Goal: Task Accomplishment & Management: Use online tool/utility

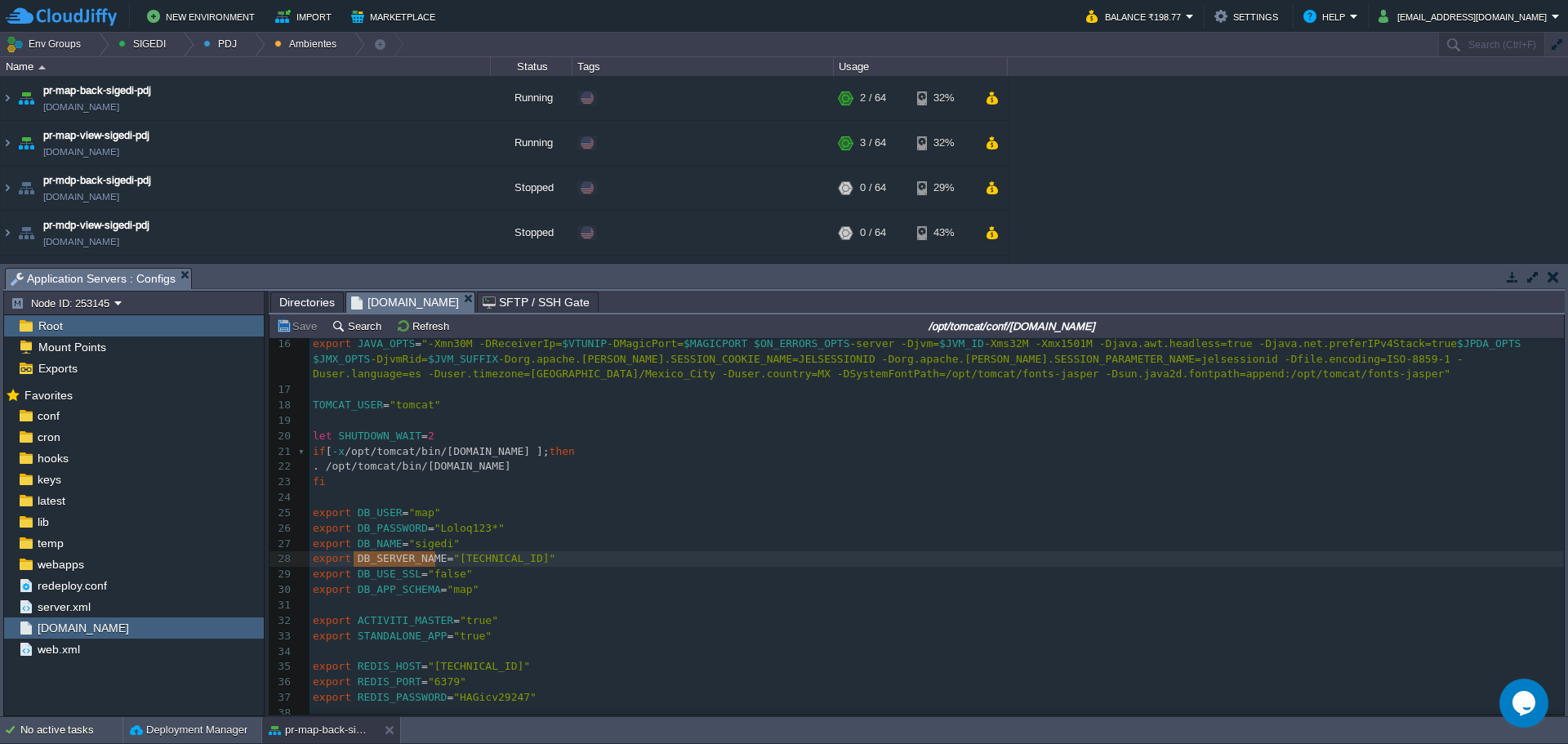
scroll to position [234, 0]
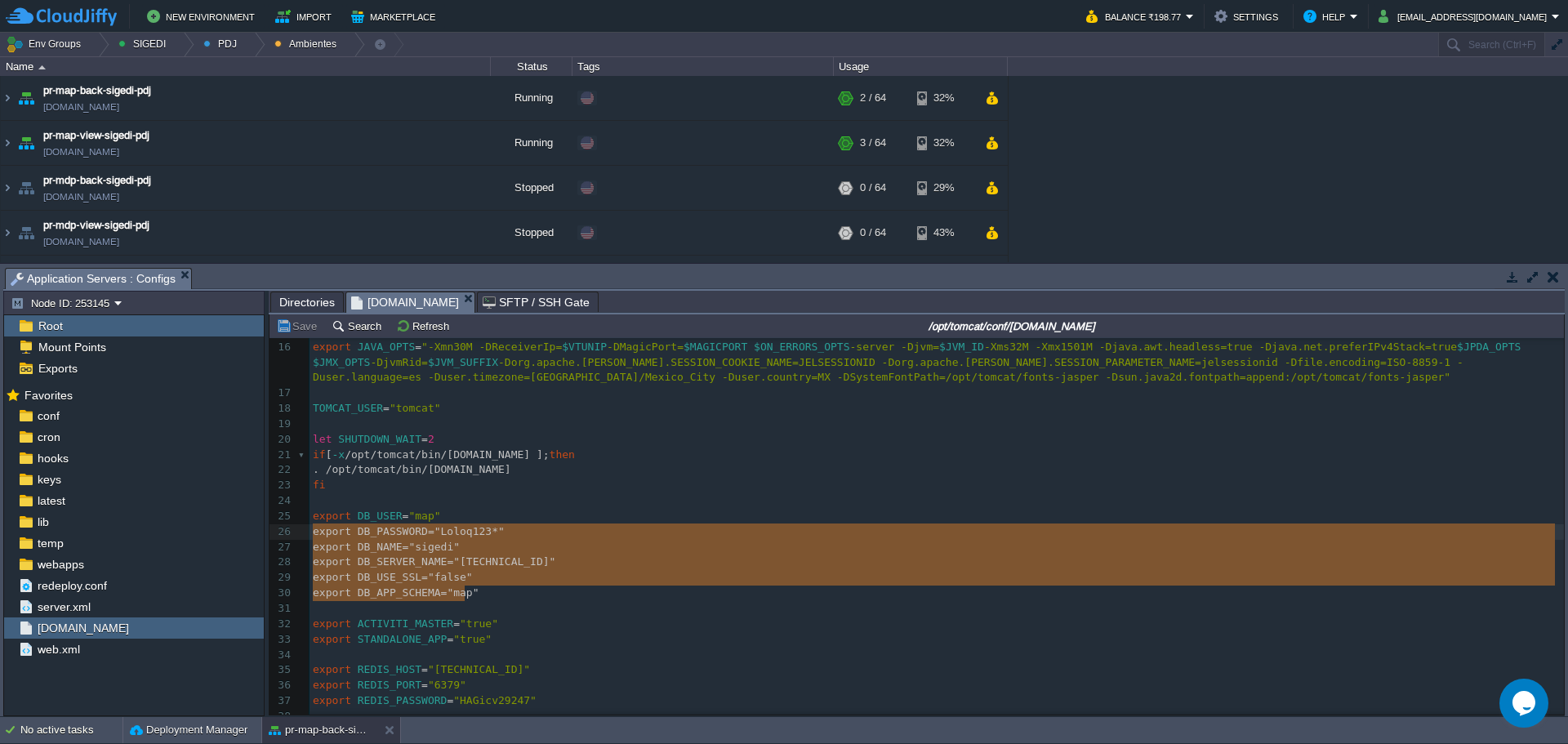
type textarea "export DB_USER="map" export DB_PASSWORD="[SECURITY_DATA]" export DB_NAME="siged…"
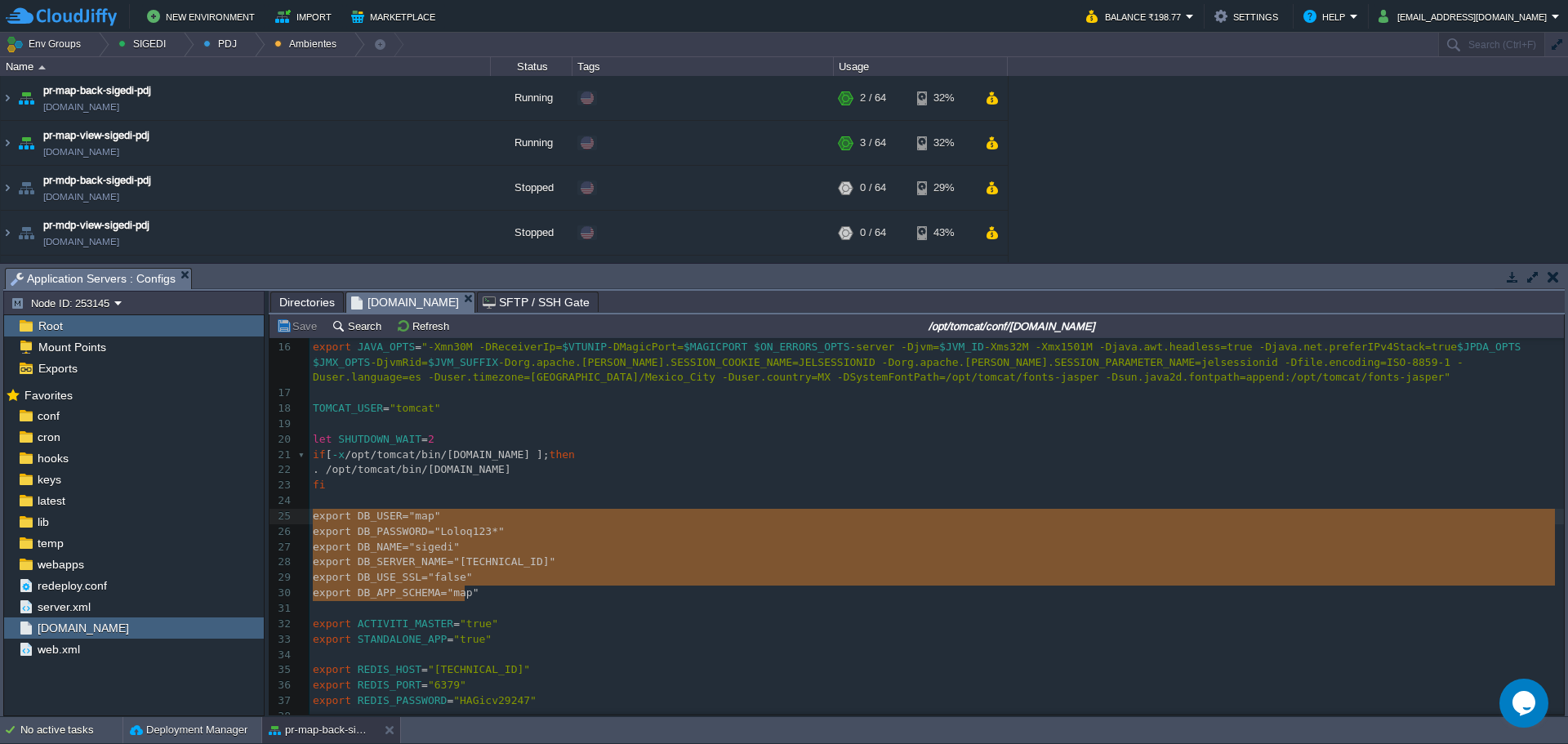
drag, startPoint x: 476, startPoint y: 598, endPoint x: 292, endPoint y: 524, distance: 198.2
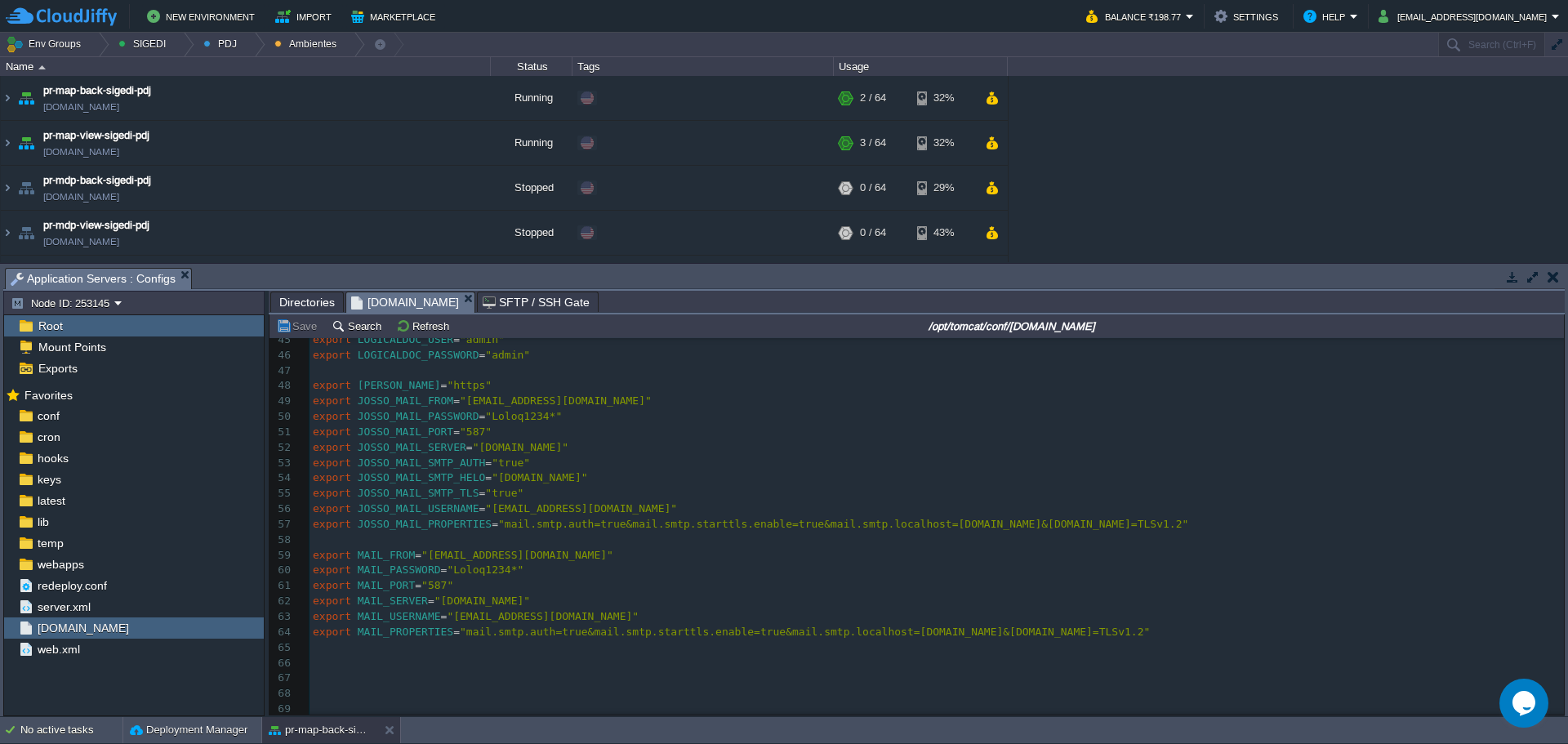
scroll to position [479, 0]
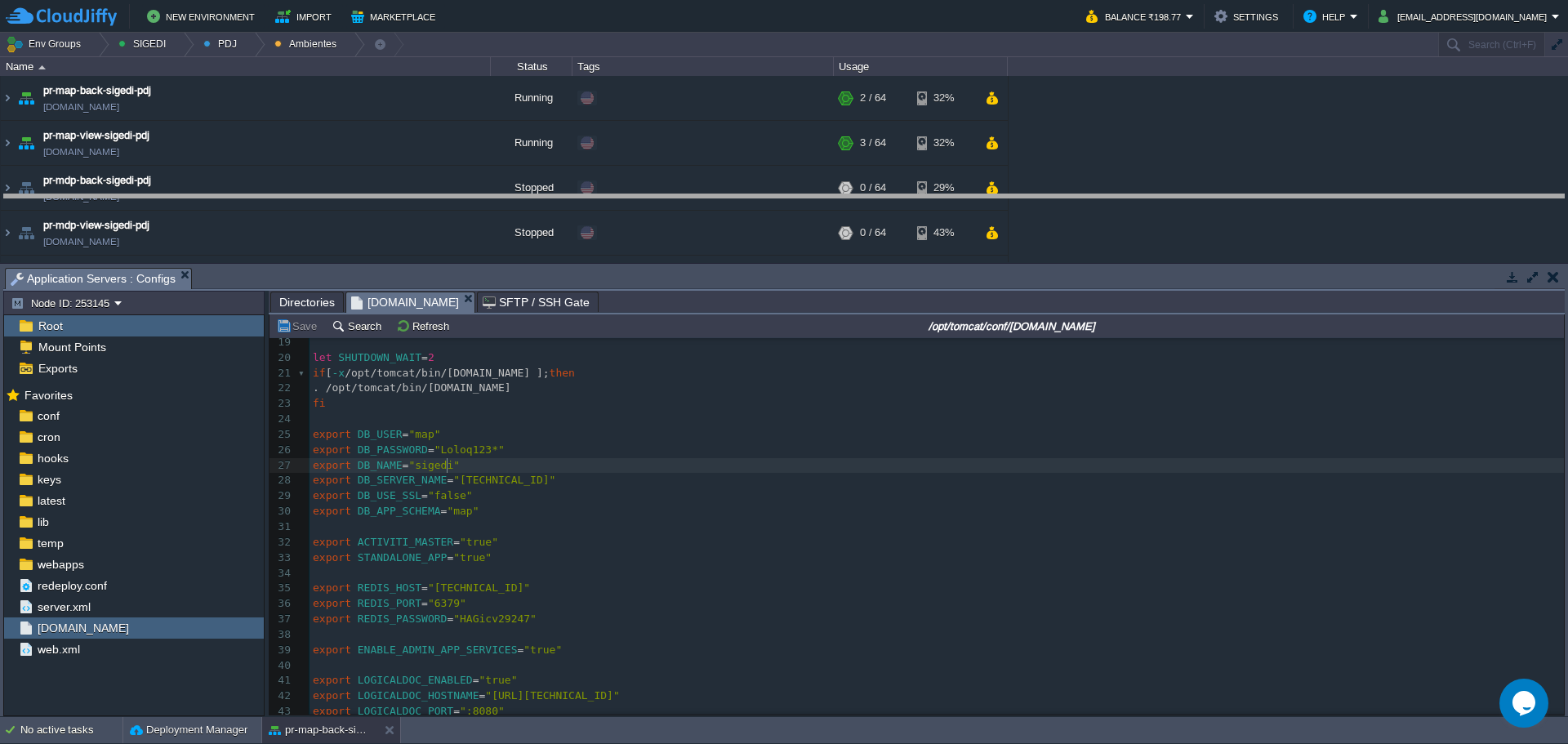
drag, startPoint x: 753, startPoint y: 274, endPoint x: 747, endPoint y: 200, distance: 73.8
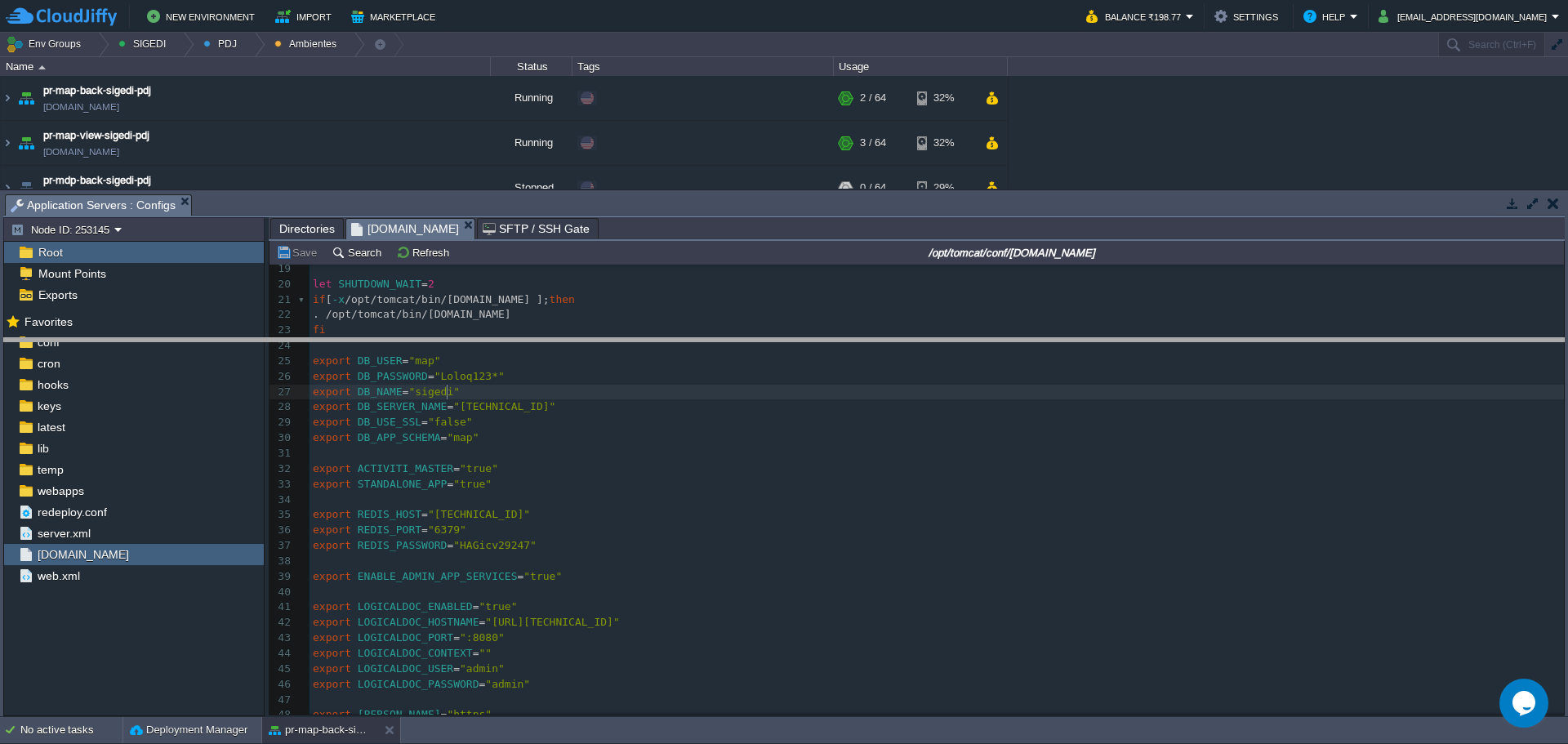
drag, startPoint x: 747, startPoint y: 201, endPoint x: 745, endPoint y: 353, distance: 151.9
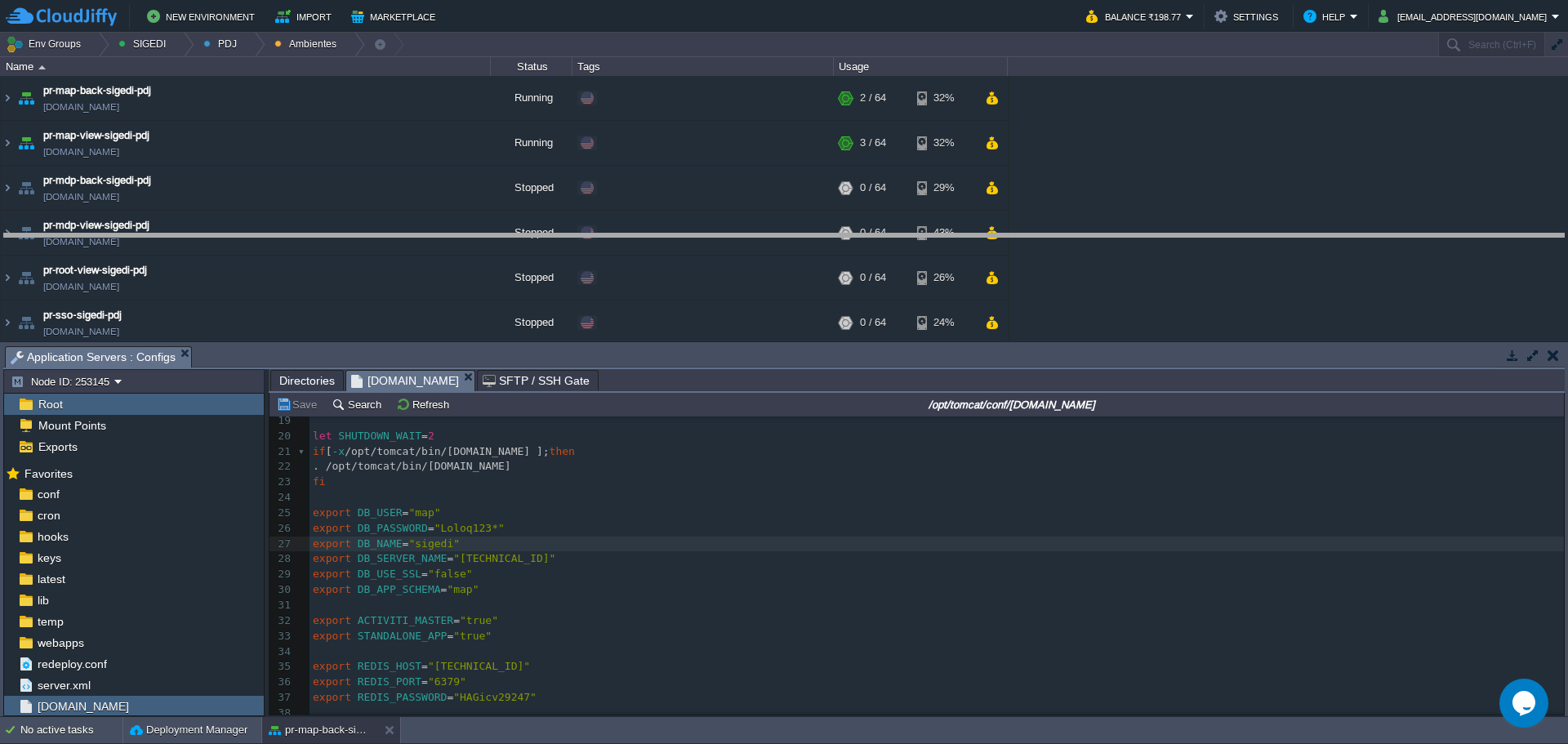
drag, startPoint x: 744, startPoint y: 357, endPoint x: 735, endPoint y: 244, distance: 113.1
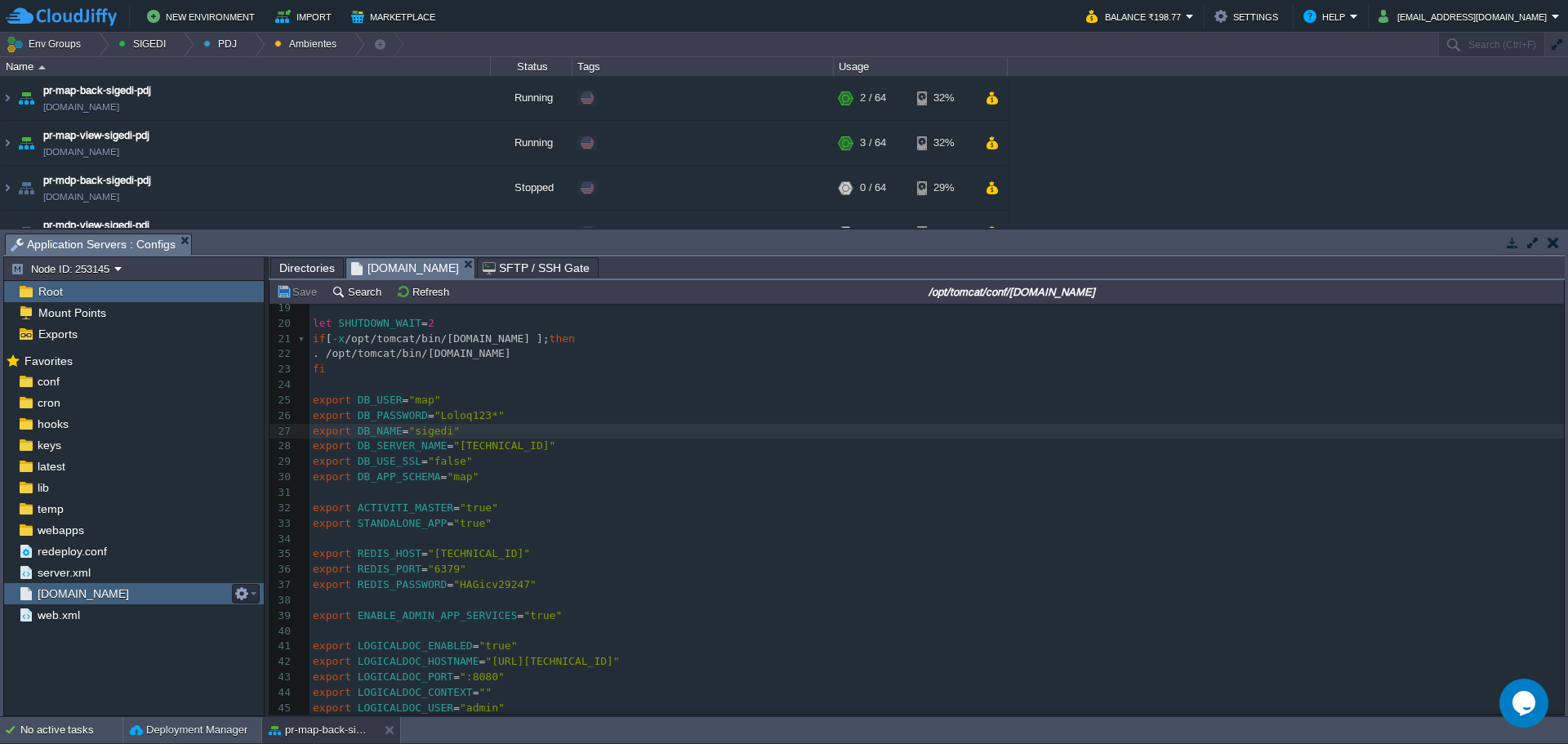
click at [174, 595] on div "[DOMAIN_NAME]" at bounding box center [134, 593] width 260 height 21
click at [791, 493] on pre "​" at bounding box center [937, 493] width 1255 height 16
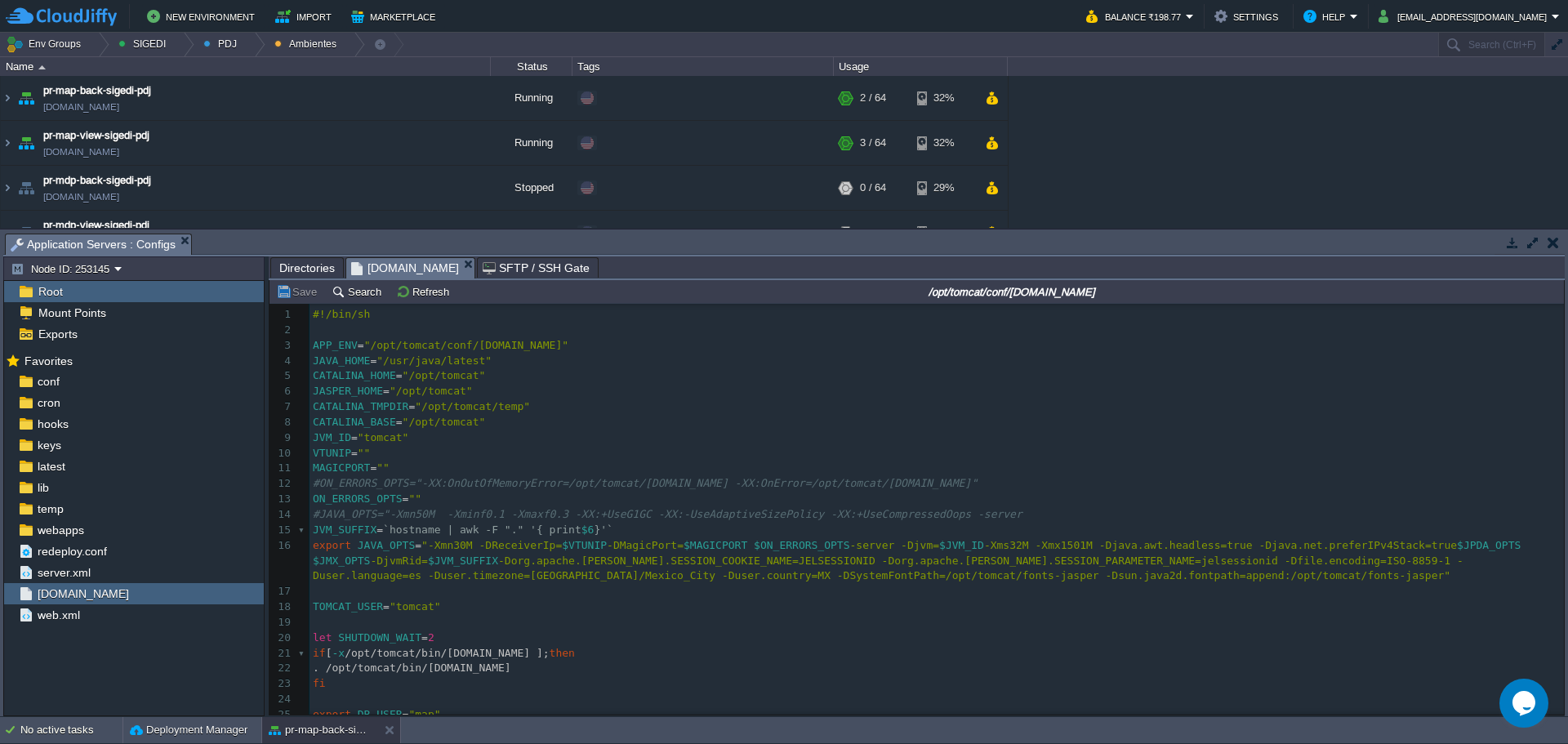
scroll to position [316, 0]
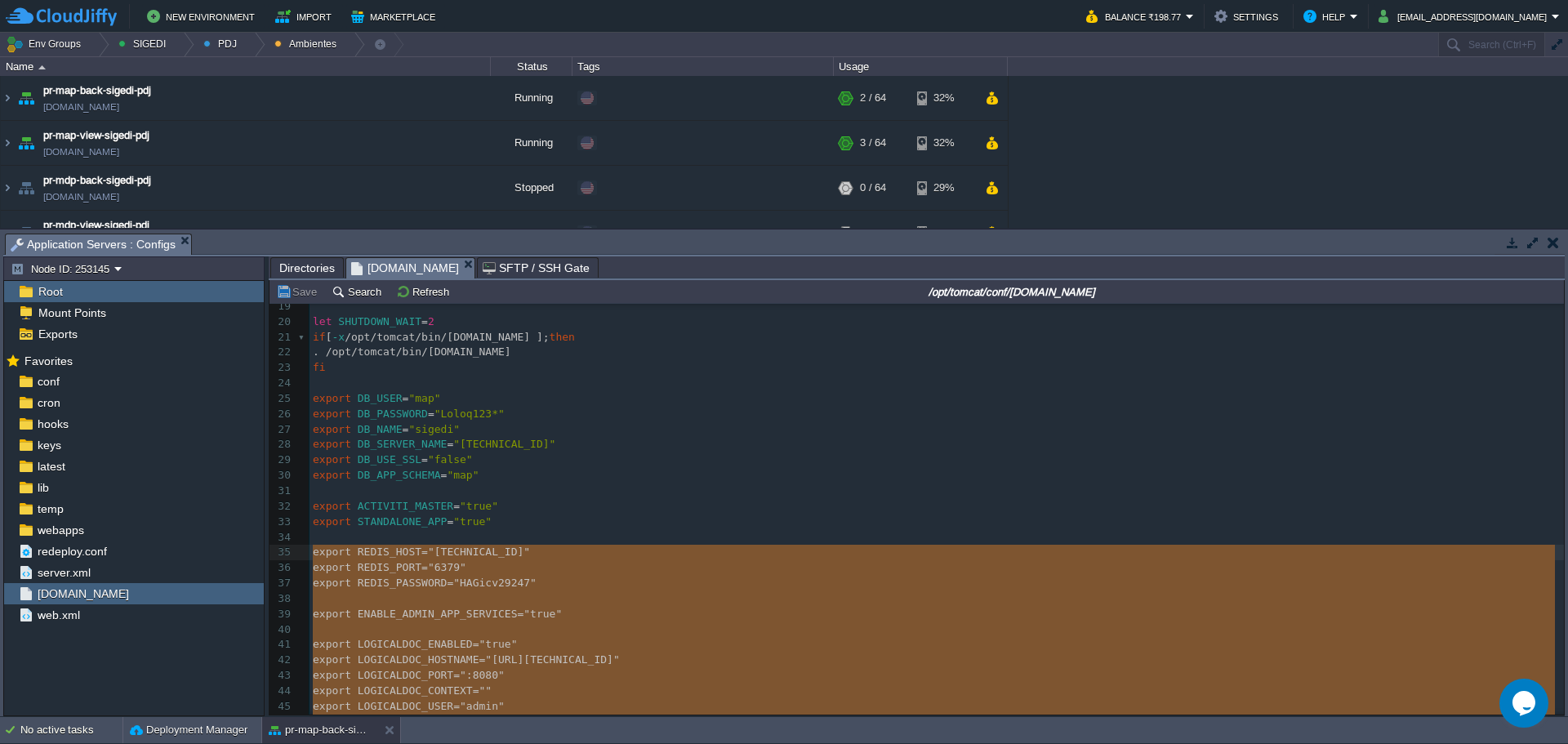
type textarea "export MAIL_PROPERTIES="mail.smtp.auth=true&mail.smtp.starttls.enable=true&mail…"
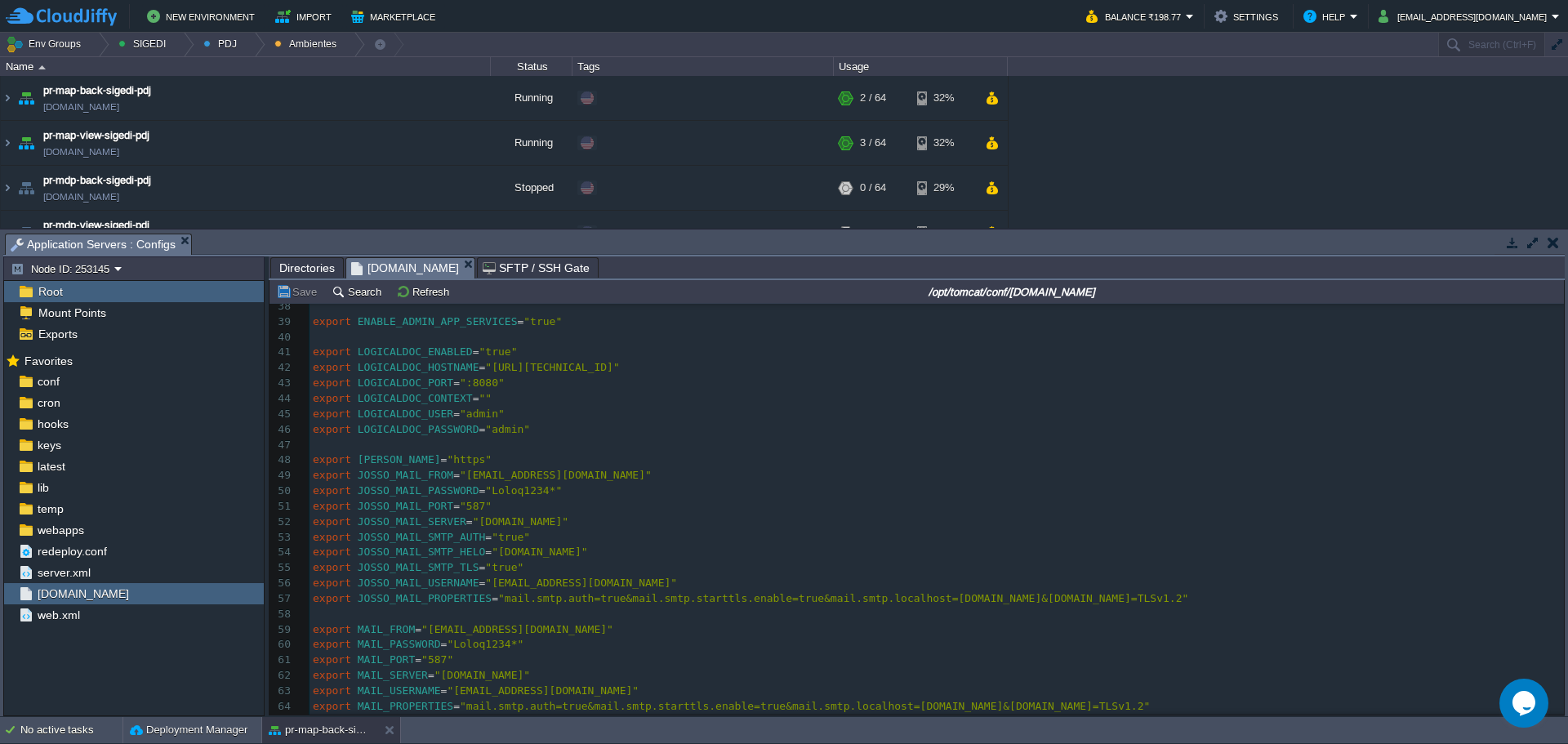
scroll to position [689, 0]
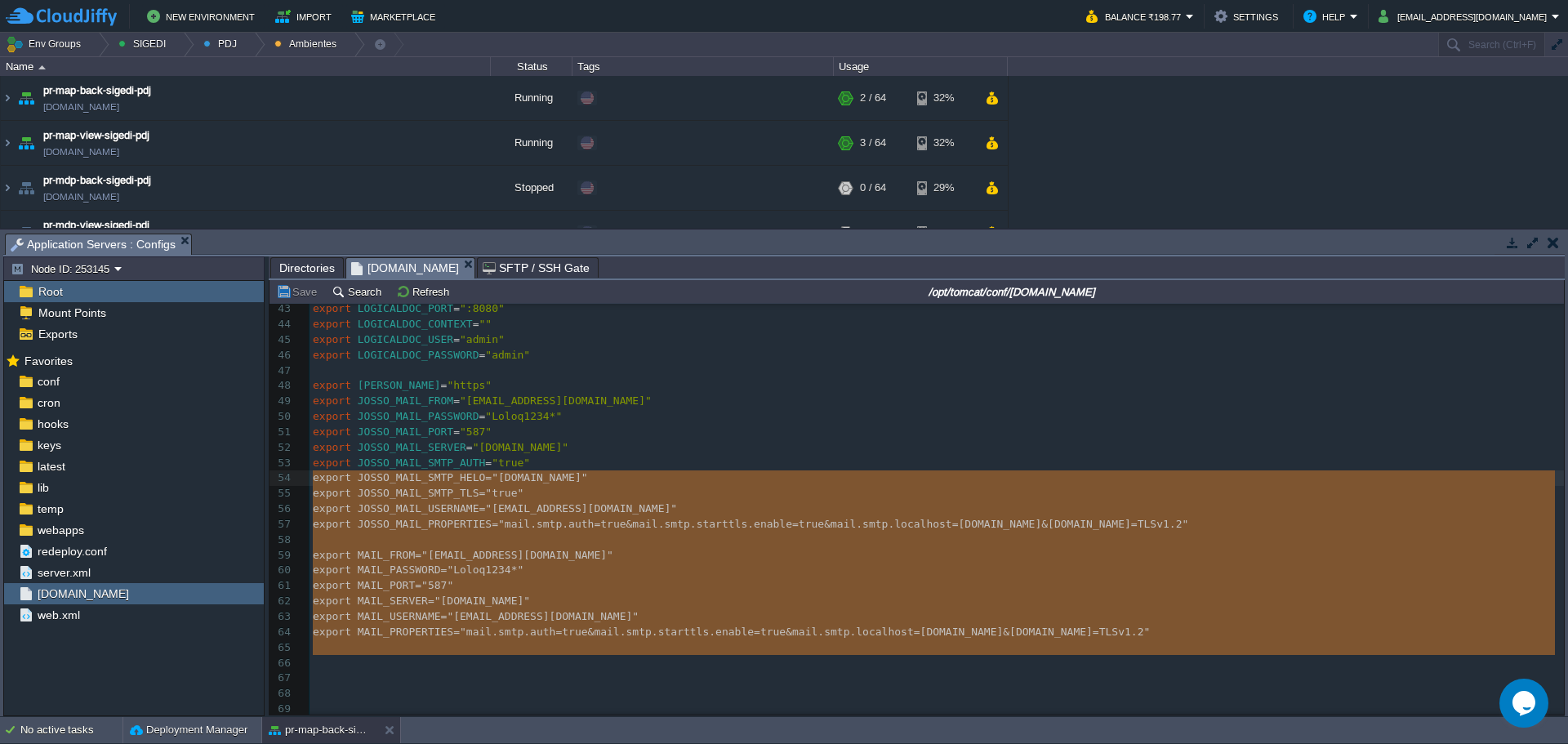
type textarea "-"
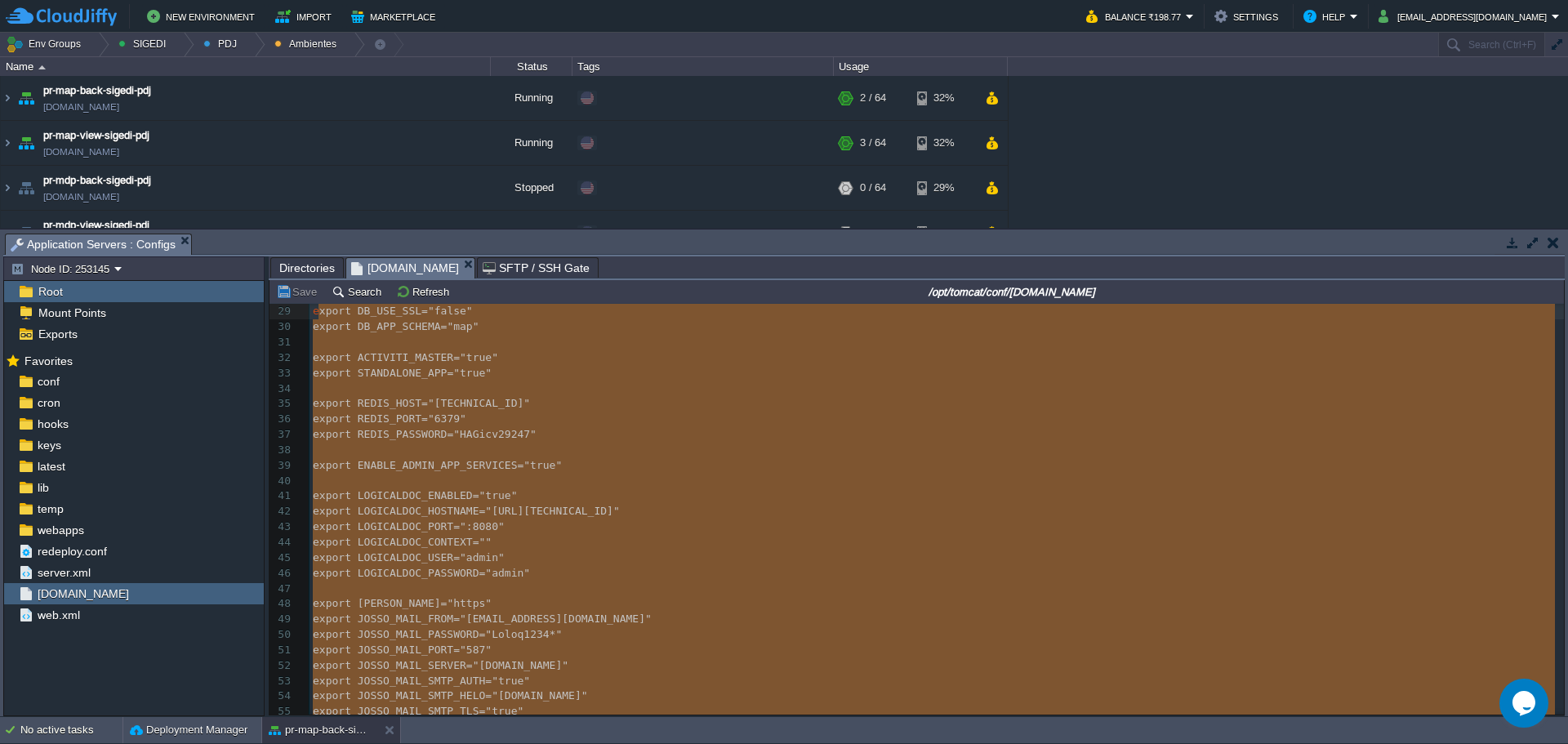
scroll to position [311, 0]
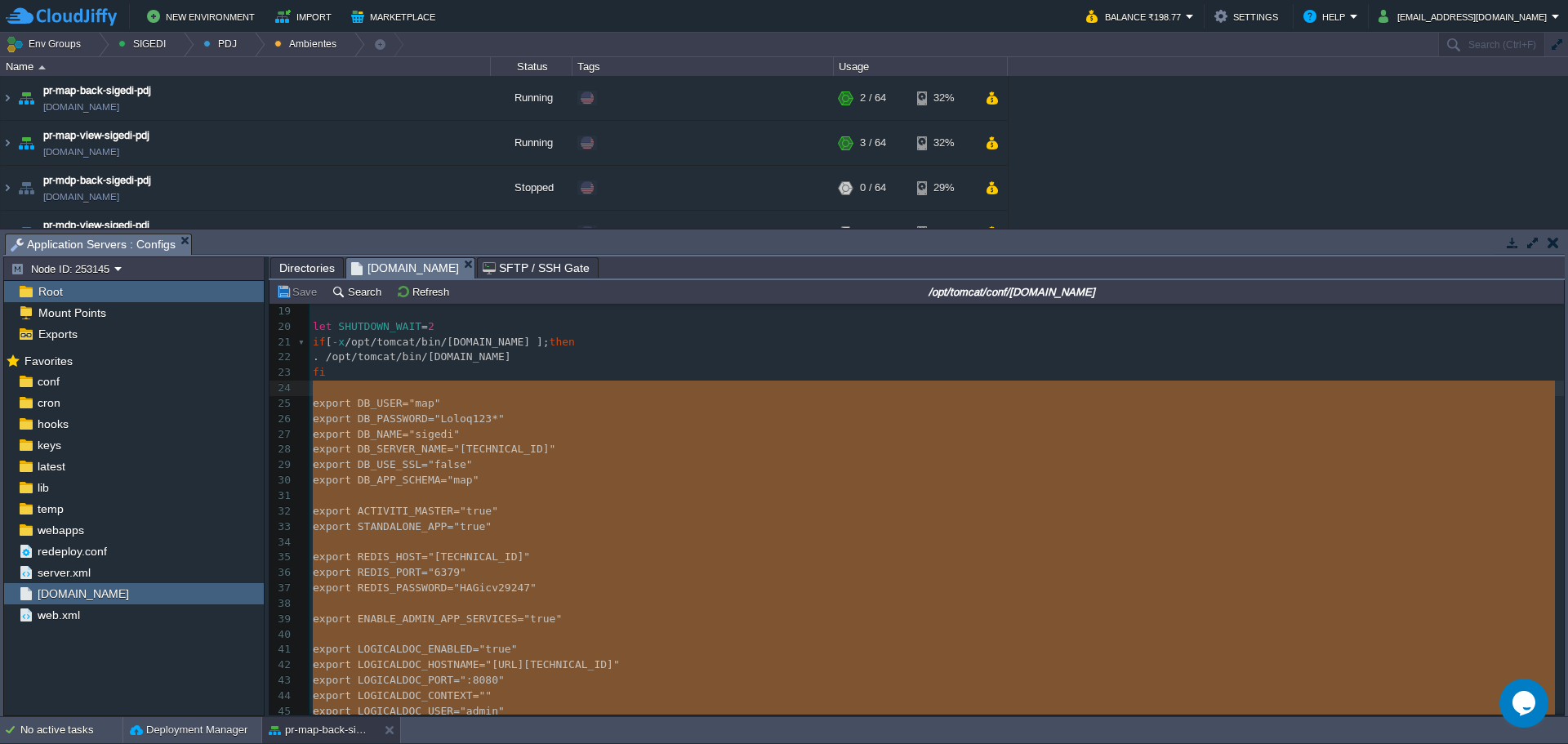
drag, startPoint x: 318, startPoint y: 626, endPoint x: 305, endPoint y: 396, distance: 230.7
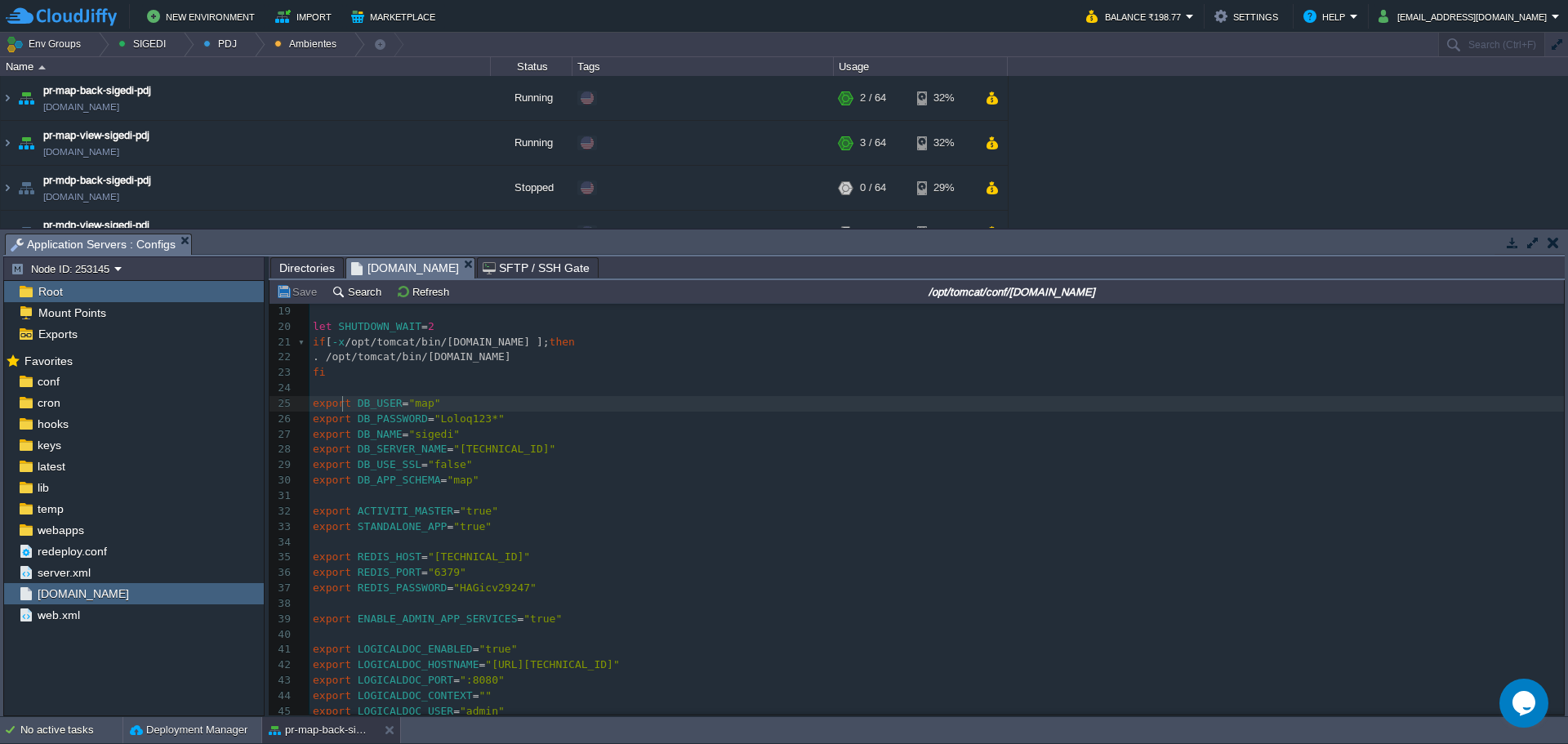
type textarea "-"
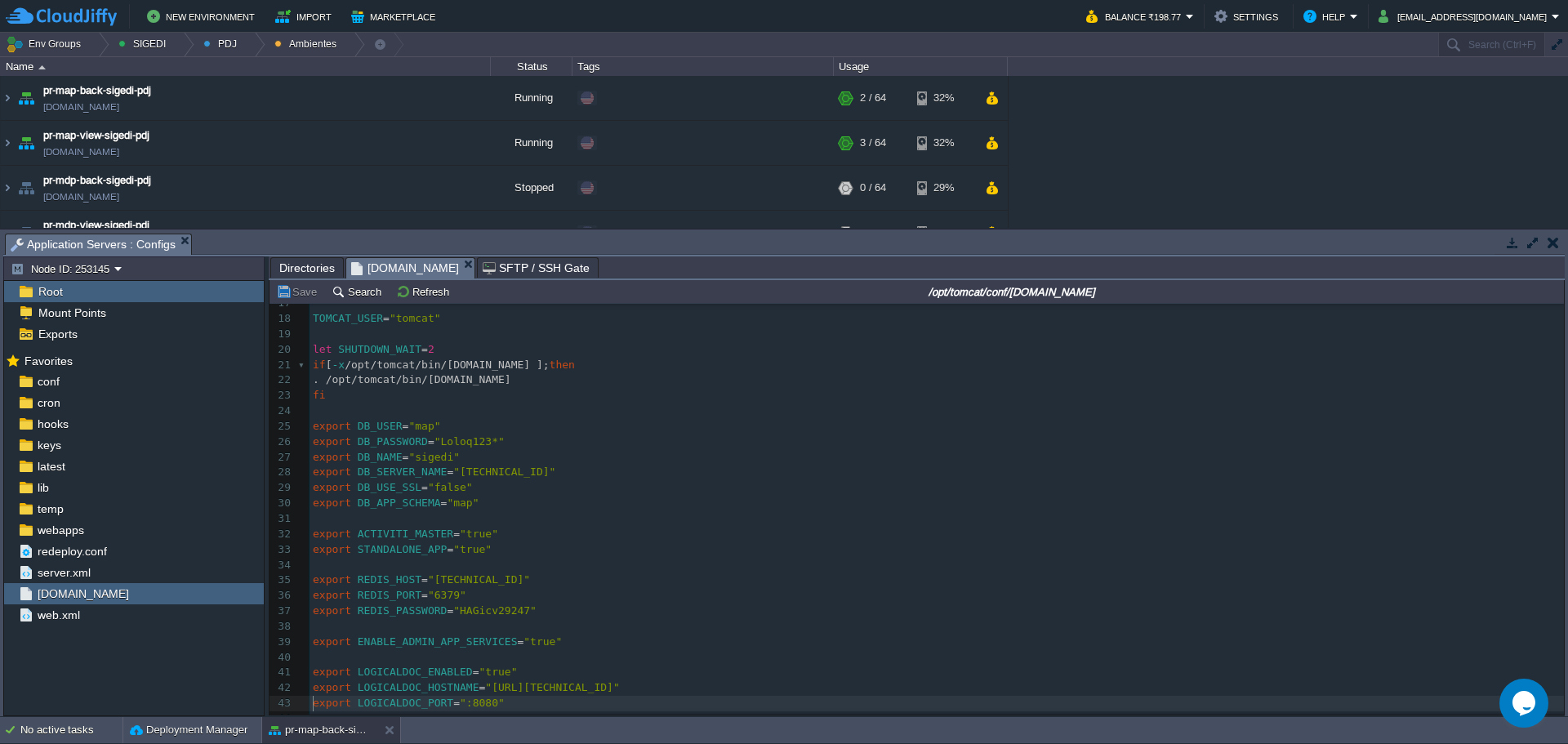
scroll to position [0, 0]
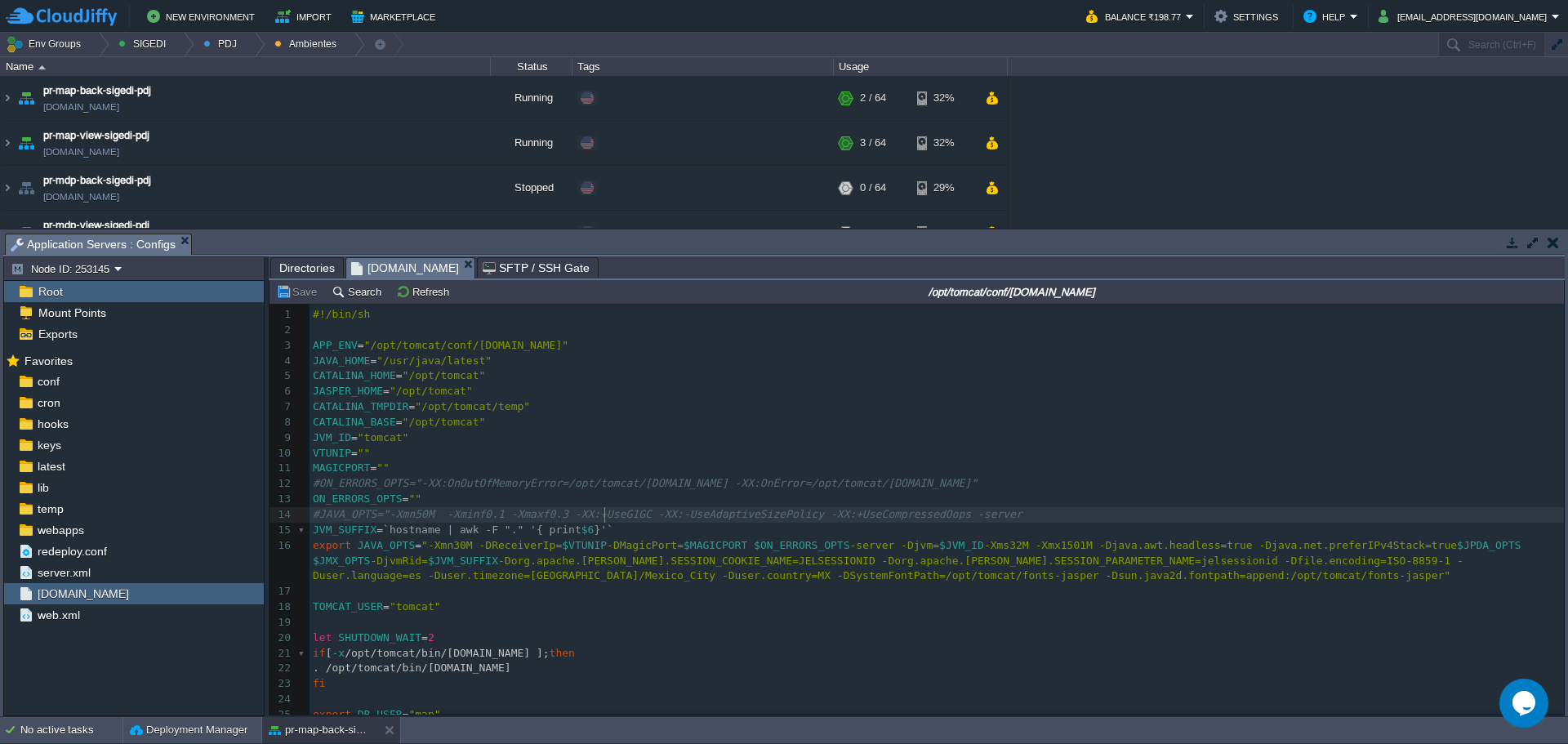
click at [602, 509] on span "#JAVA_OPTS="-Xmn50M -Xminf0.1 -Xmaxf0.3 -XX:+UseG1GC -XX:-UseAdaptiveSizePolicy…" at bounding box center [668, 514] width 710 height 12
type textarea "JVM_SUFFIX=`hostname | awk -F "." '{ print $6 }'`"
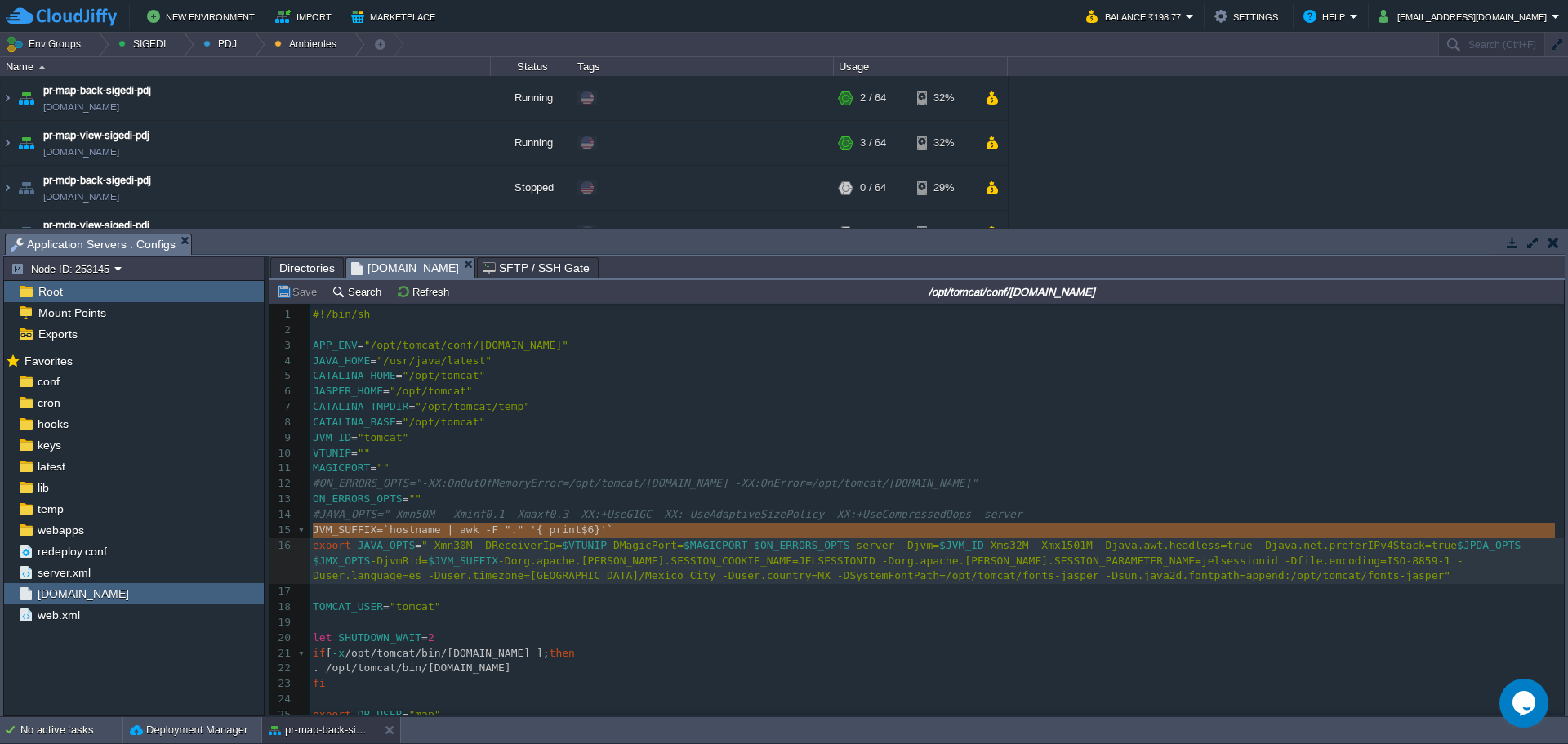
type textarea "DReceiverIp=$VTUNIP -DMagicPort=$MAGICPORT $ON_ERRORS_OPTS -server -Djvm=$JVM_I…"
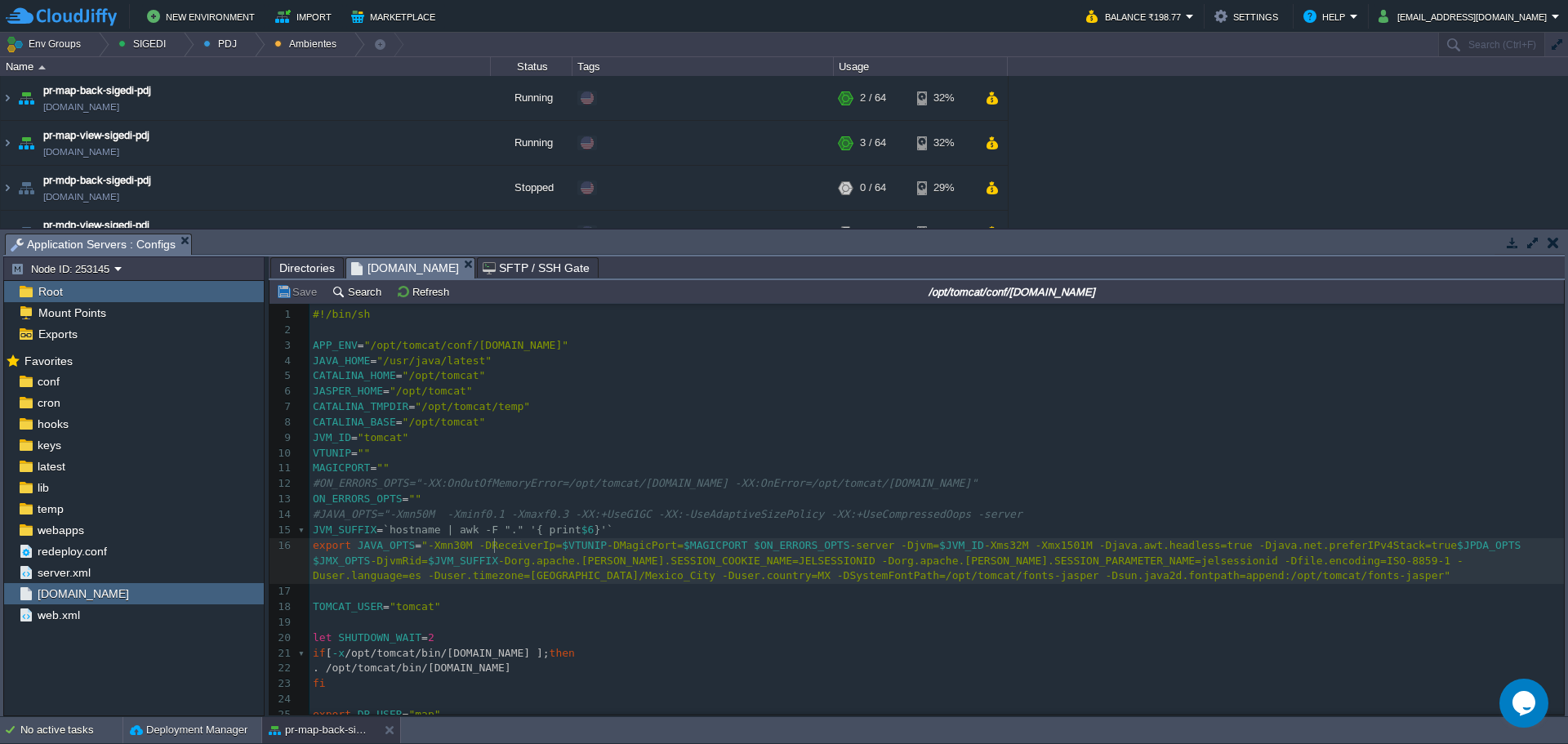
click at [495, 553] on div at bounding box center [494, 545] width 1 height 15
type textarea "export JAVA_OPTS="-Xmn30M -DReceiverIp=$VTUNIP -DMagicPort=$MAGICPORT $ON_ERROR…"
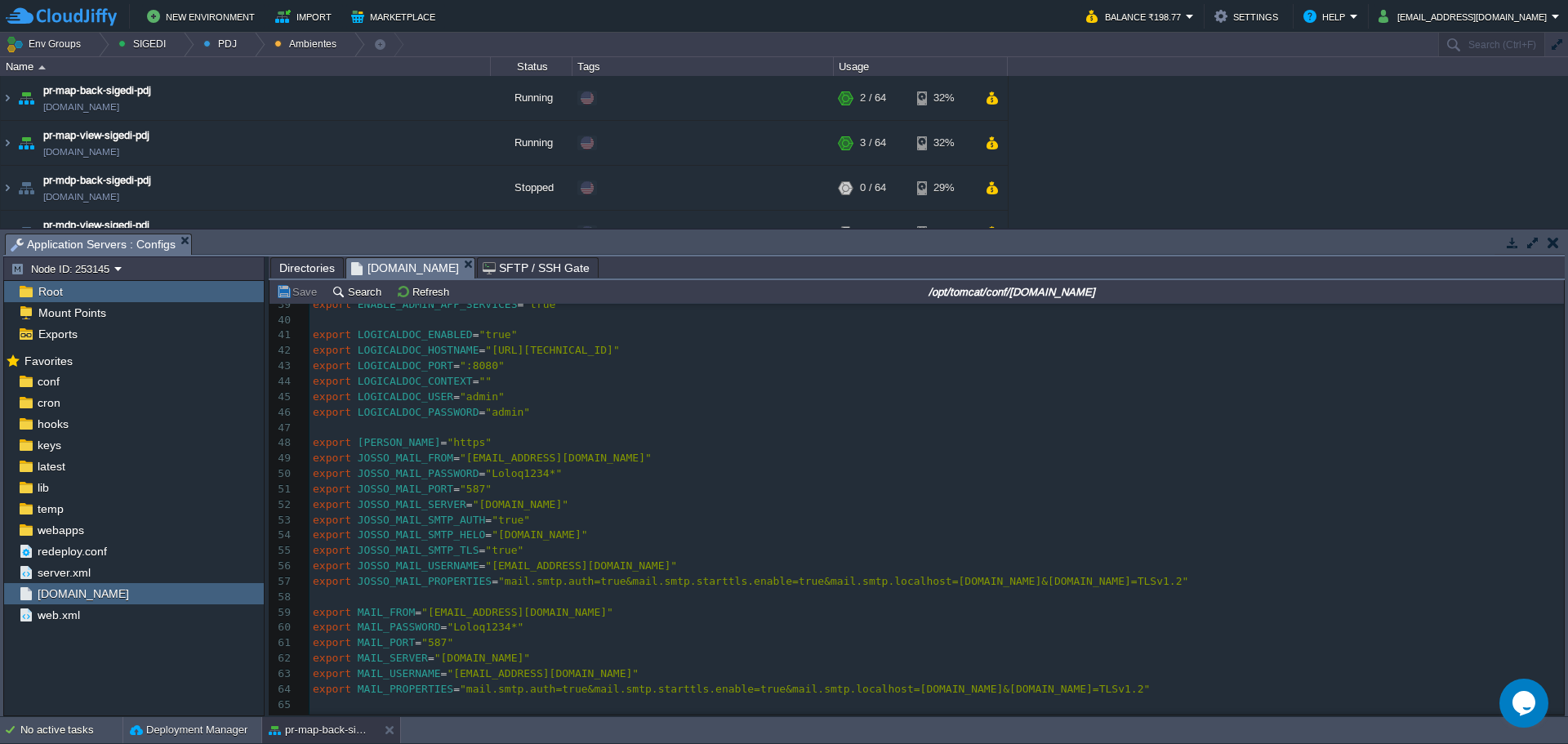
scroll to position [689, 0]
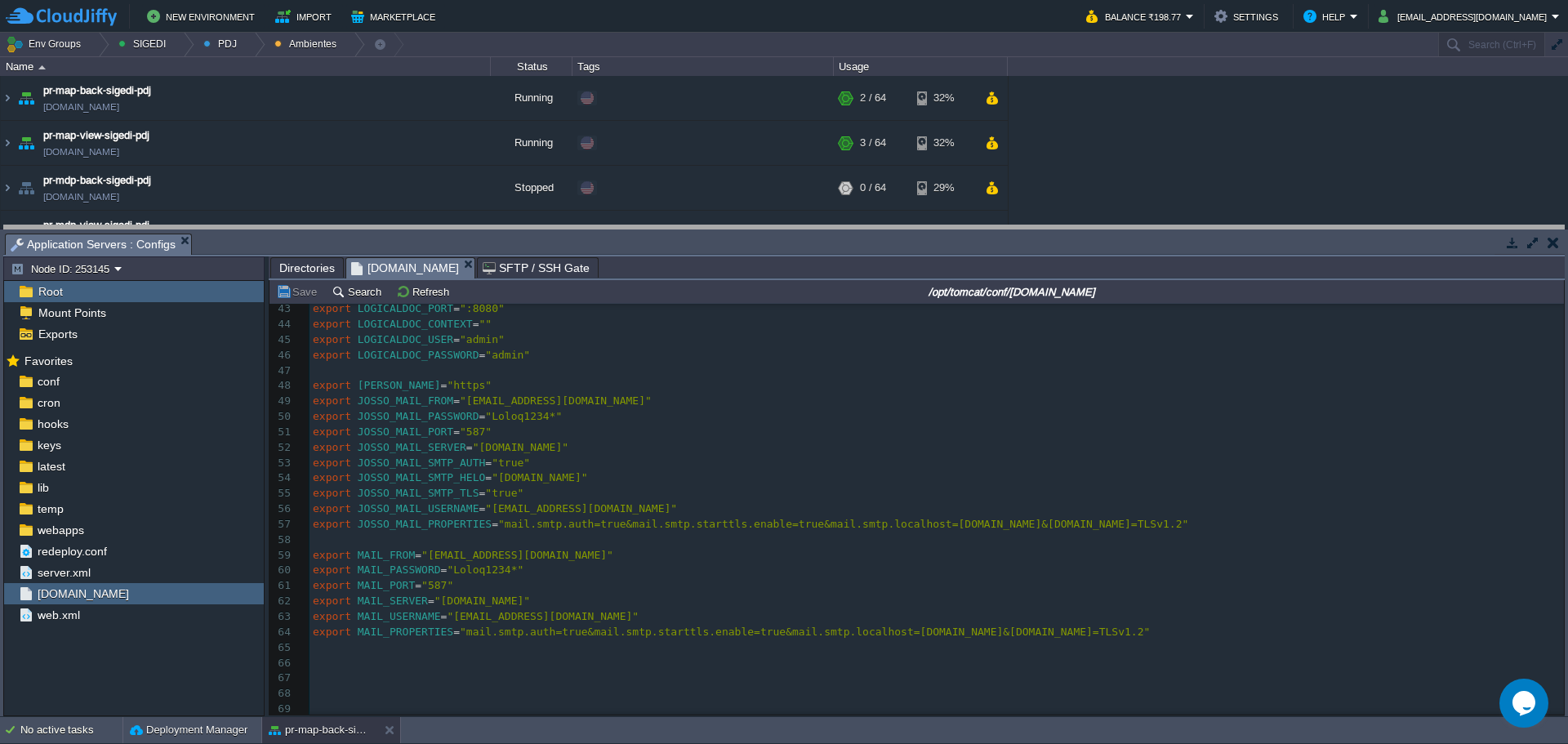
drag, startPoint x: 651, startPoint y: 246, endPoint x: 642, endPoint y: 213, distance: 33.9
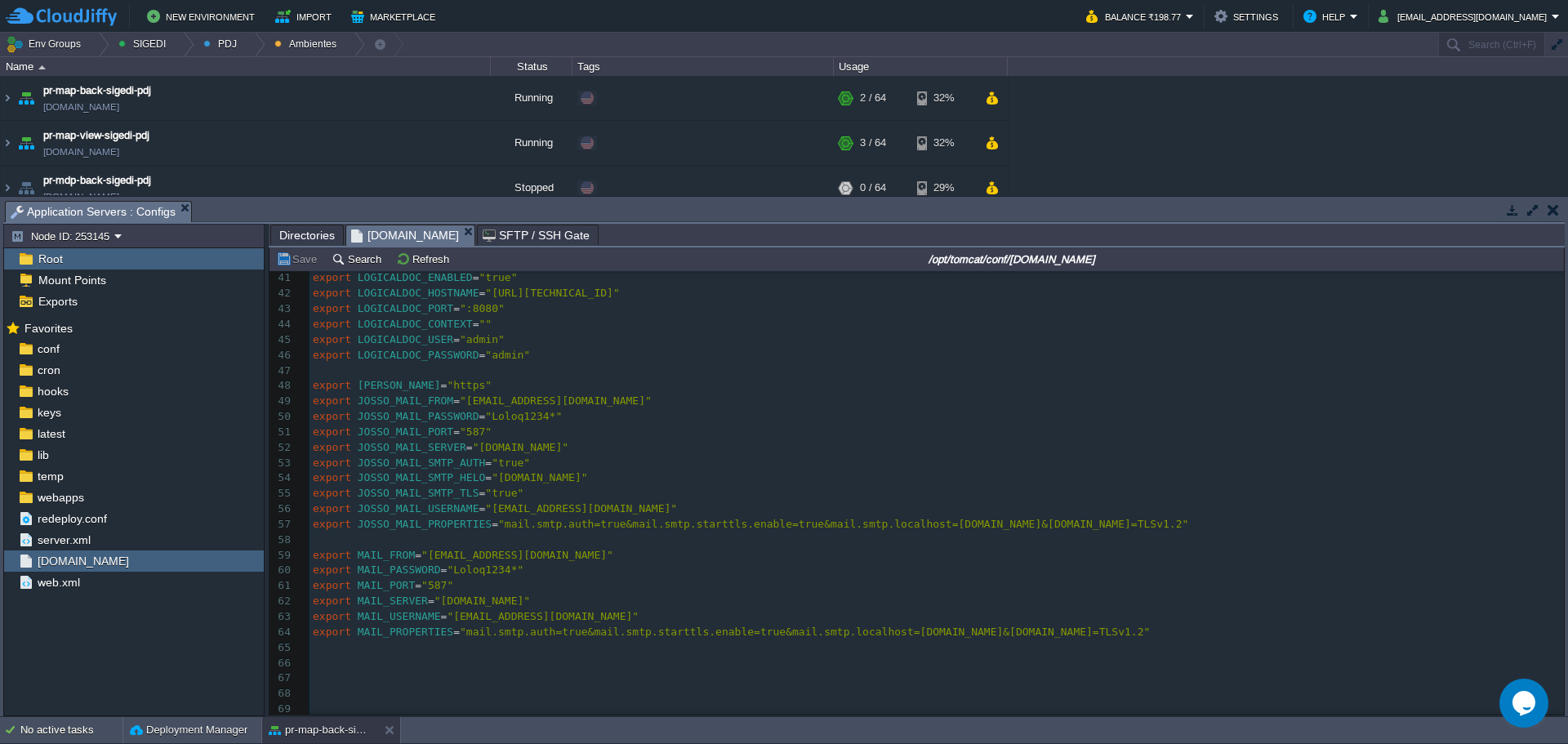
scroll to position [656, 0]
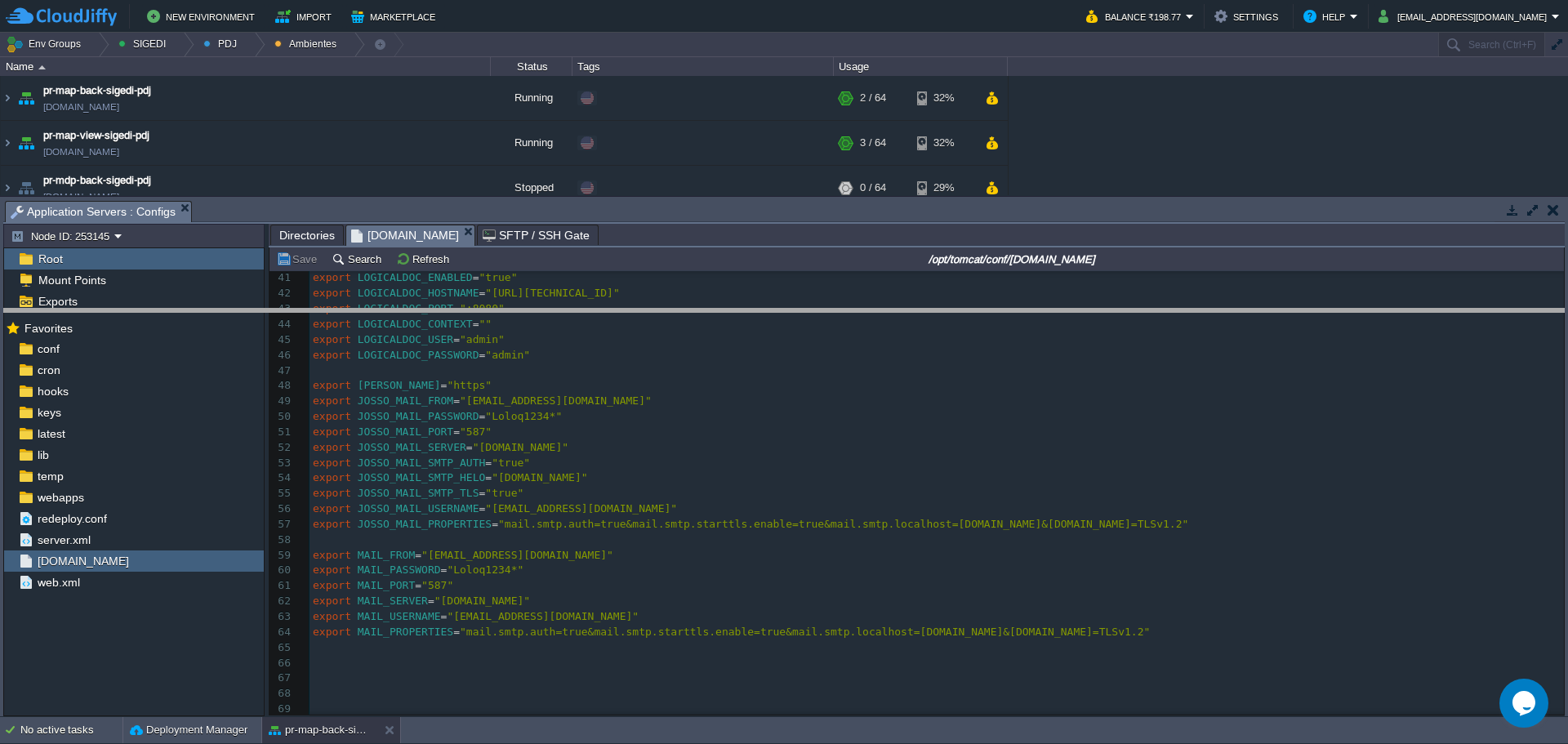
drag, startPoint x: 593, startPoint y: 208, endPoint x: 526, endPoint y: 363, distance: 168.3
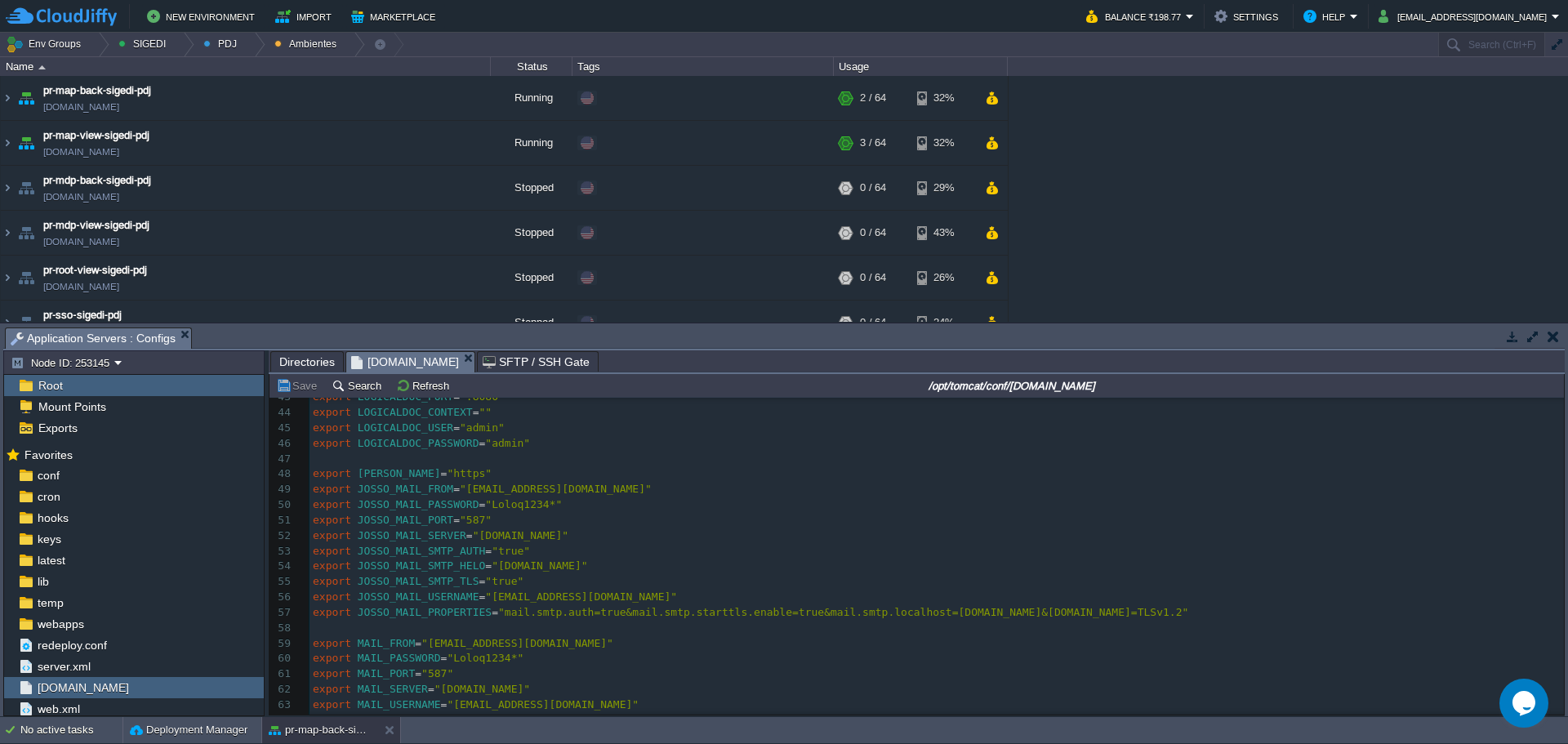
scroll to position [782, 0]
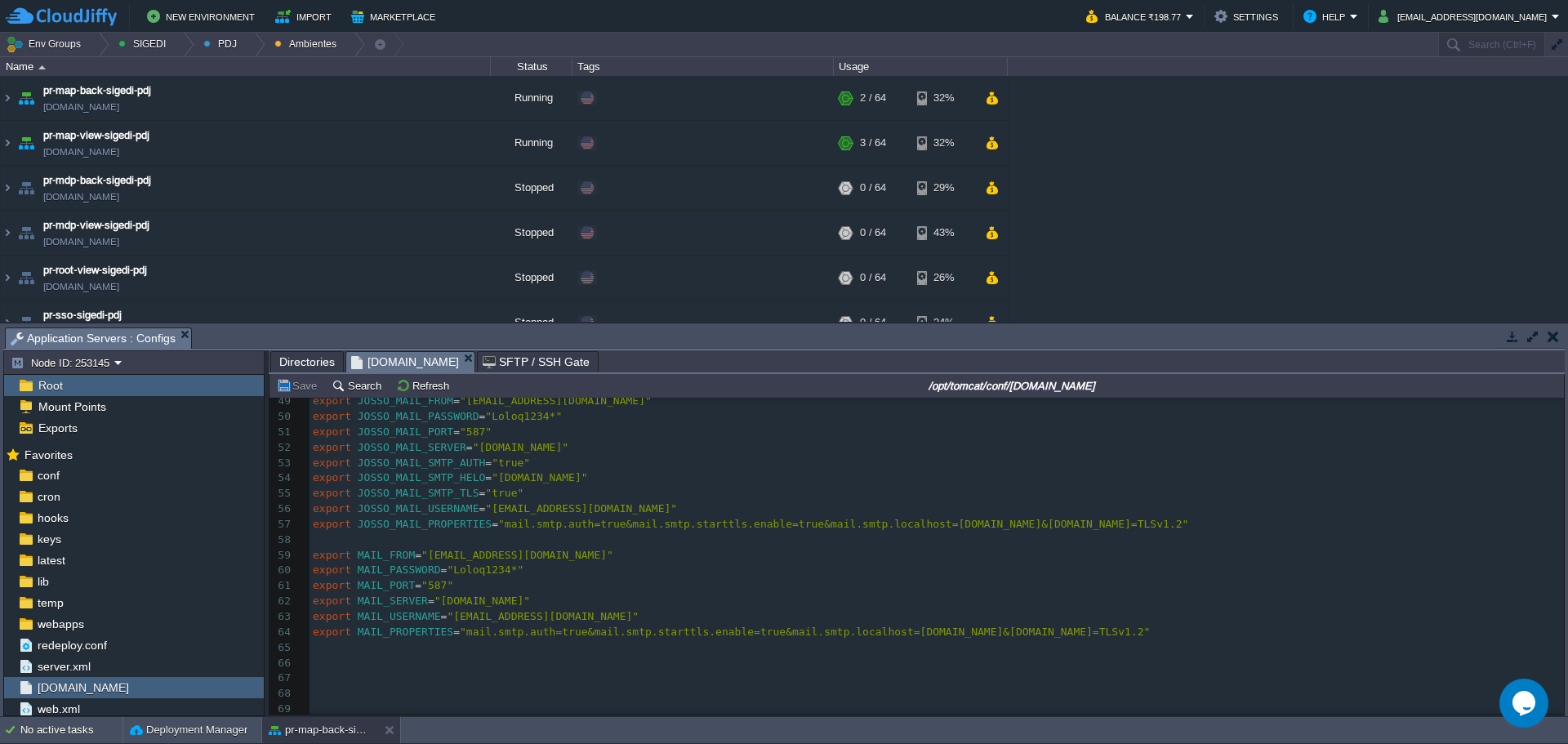
click at [546, 640] on pre "​" at bounding box center [937, 648] width 1255 height 16
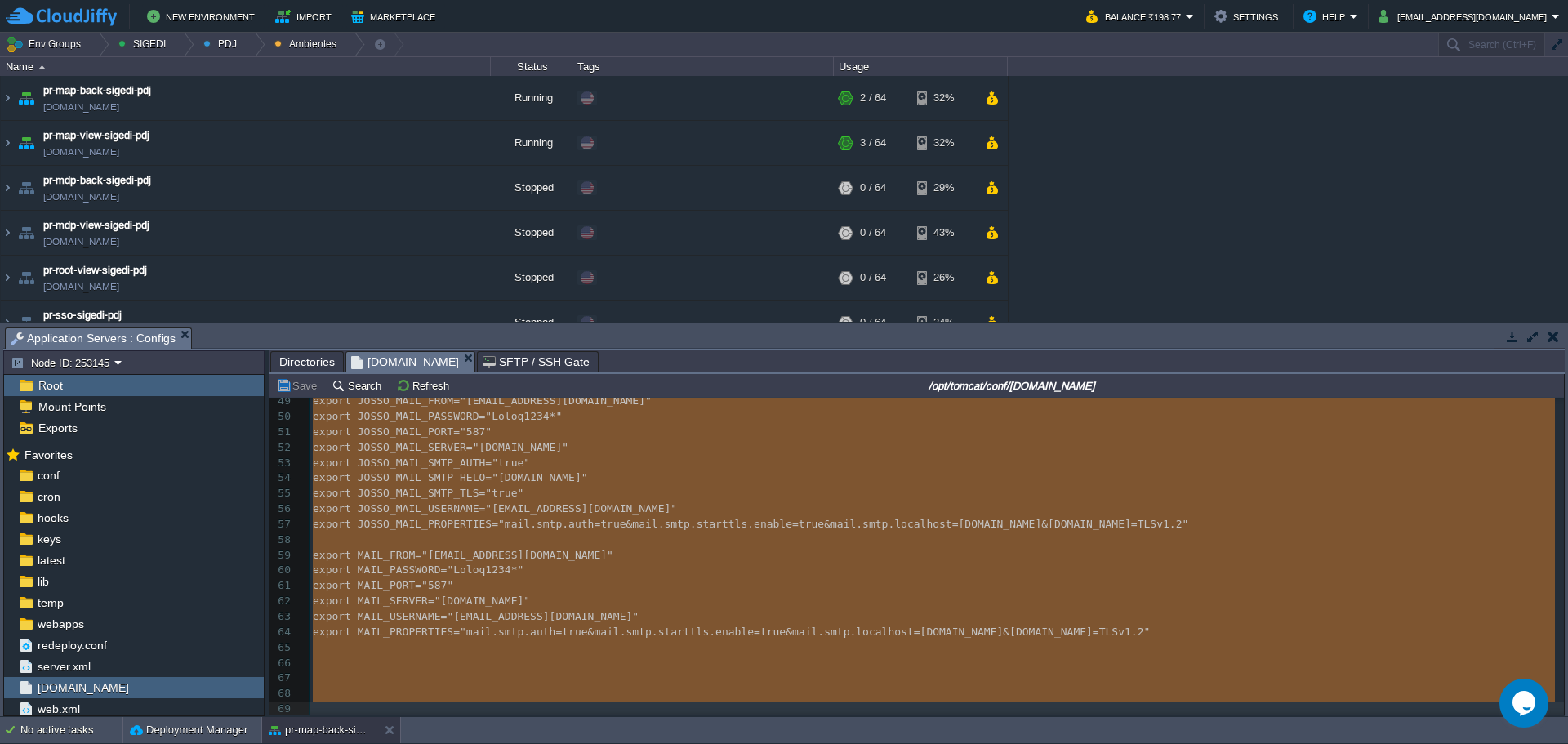
type textarea "-"
click at [272, 142] on td "pr-map-view-sigedi-pdj [DOMAIN_NAME]" at bounding box center [246, 143] width 490 height 45
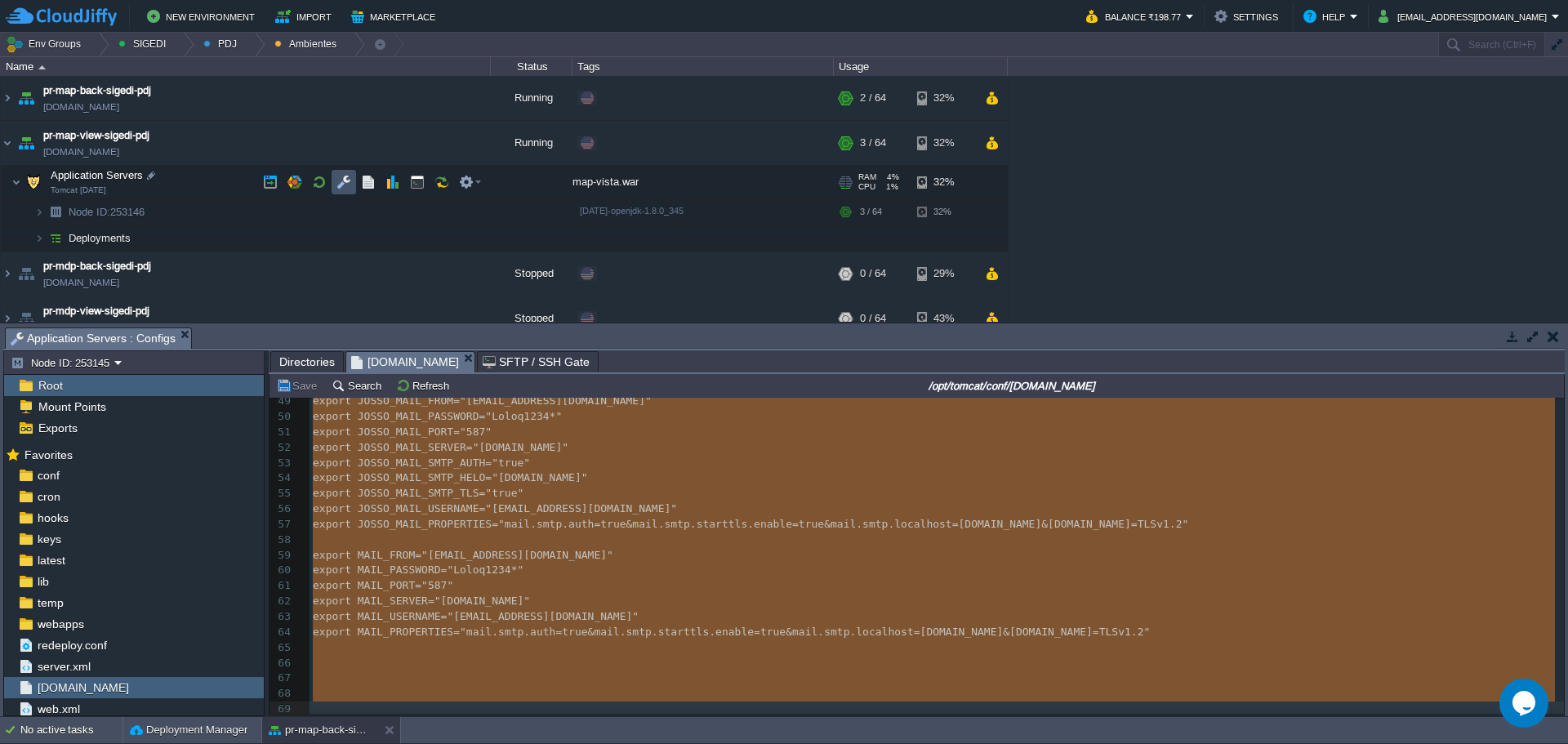
click at [350, 186] on button "button" at bounding box center [344, 182] width 15 height 15
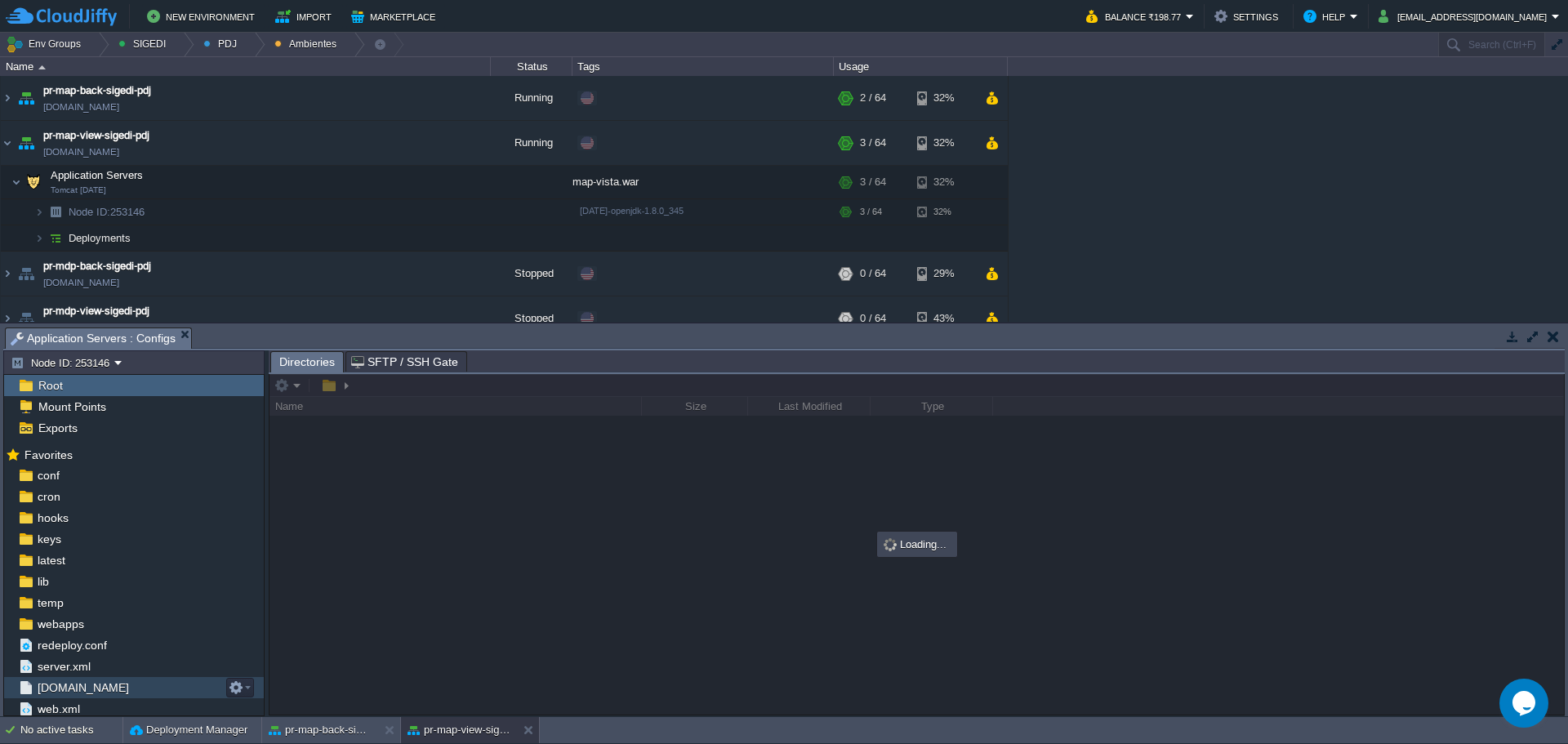
click at [79, 689] on span "[DOMAIN_NAME]" at bounding box center [82, 687] width 97 height 15
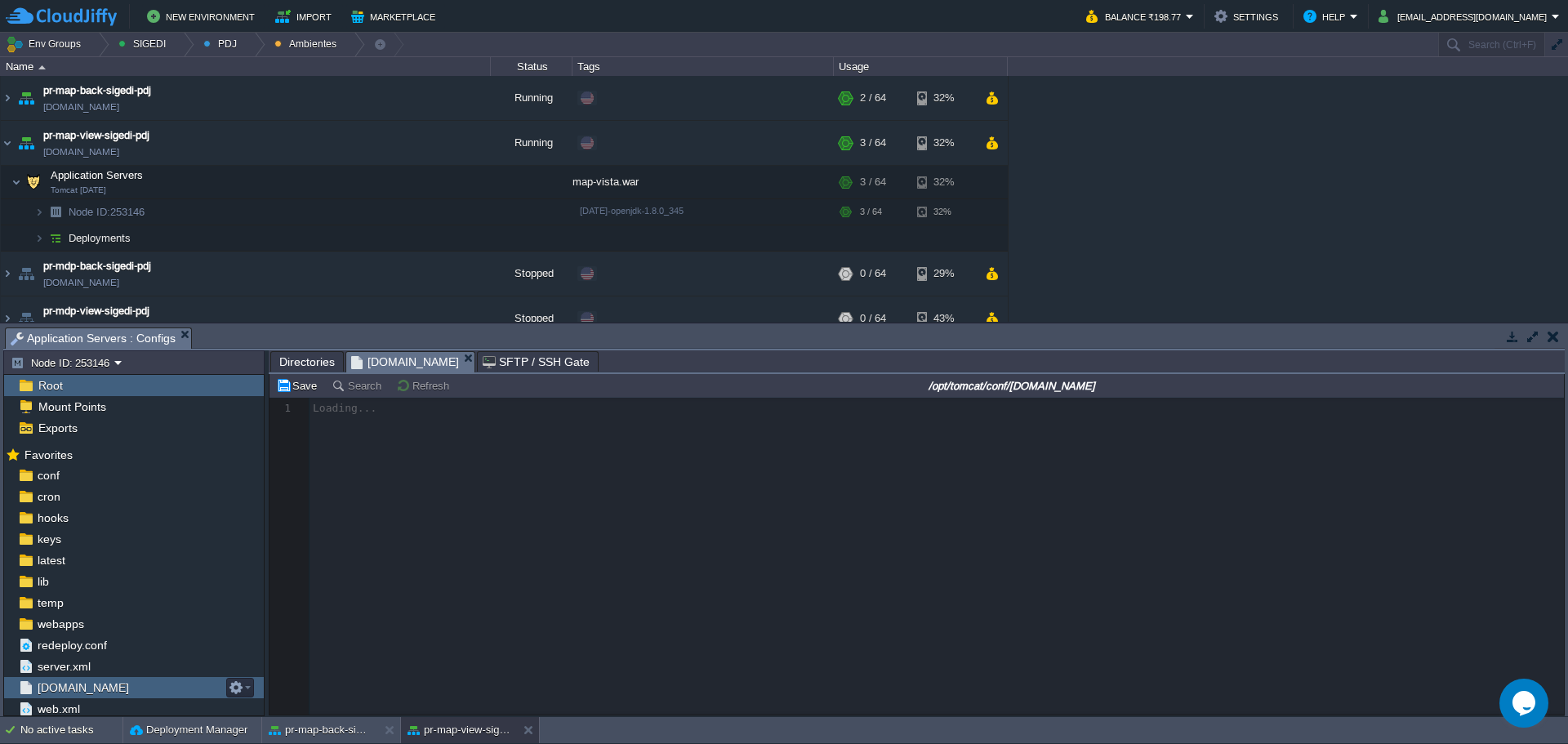
click at [79, 688] on span "[DOMAIN_NAME]" at bounding box center [82, 687] width 97 height 15
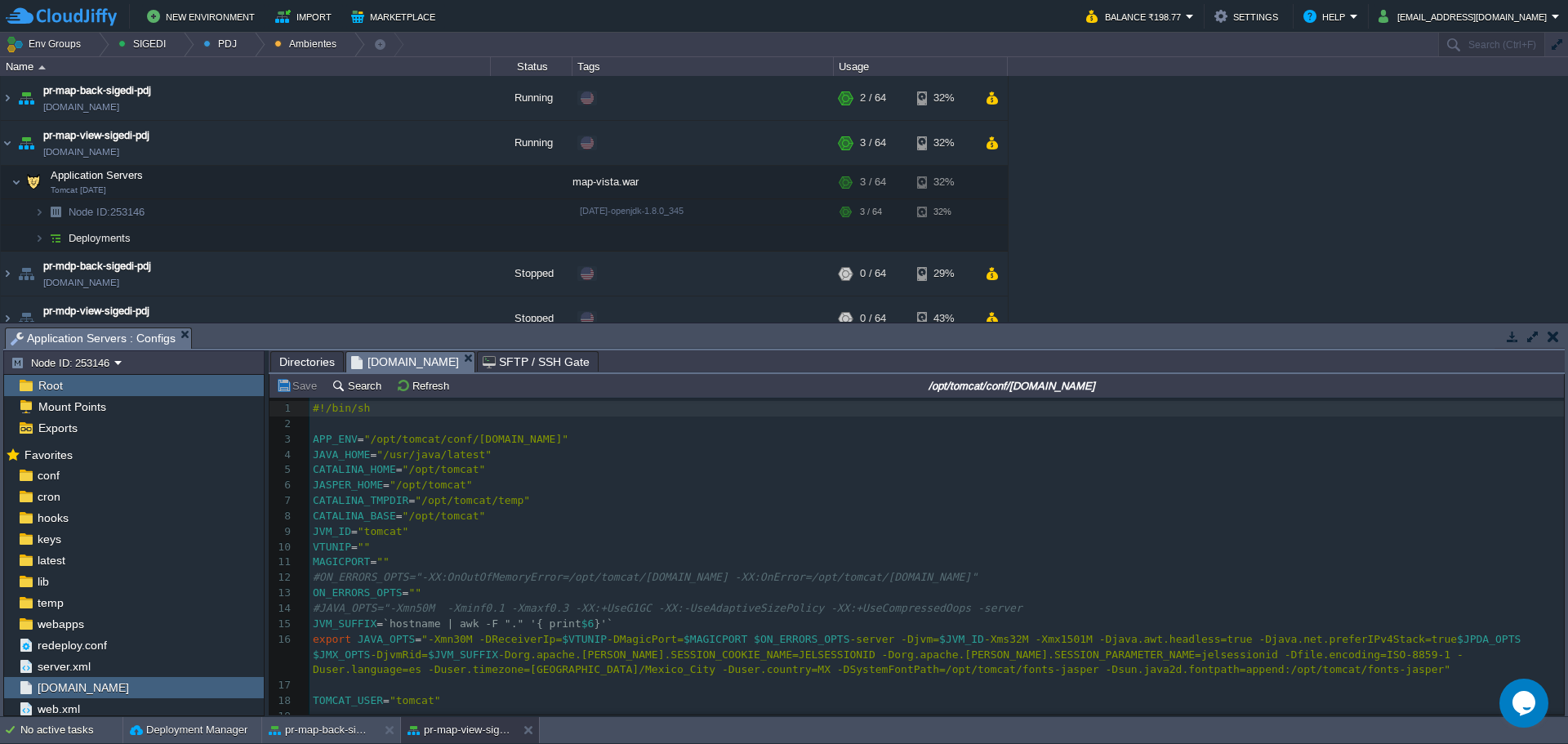
scroll to position [6, 0]
click at [908, 602] on pre "#JAVA_OPTS="-Xmn50M -Xminf0.1 -Xmaxf0.3 -XX:+UseG1GC -XX:-UseAdaptiveSizePolicy…" at bounding box center [937, 609] width 1255 height 16
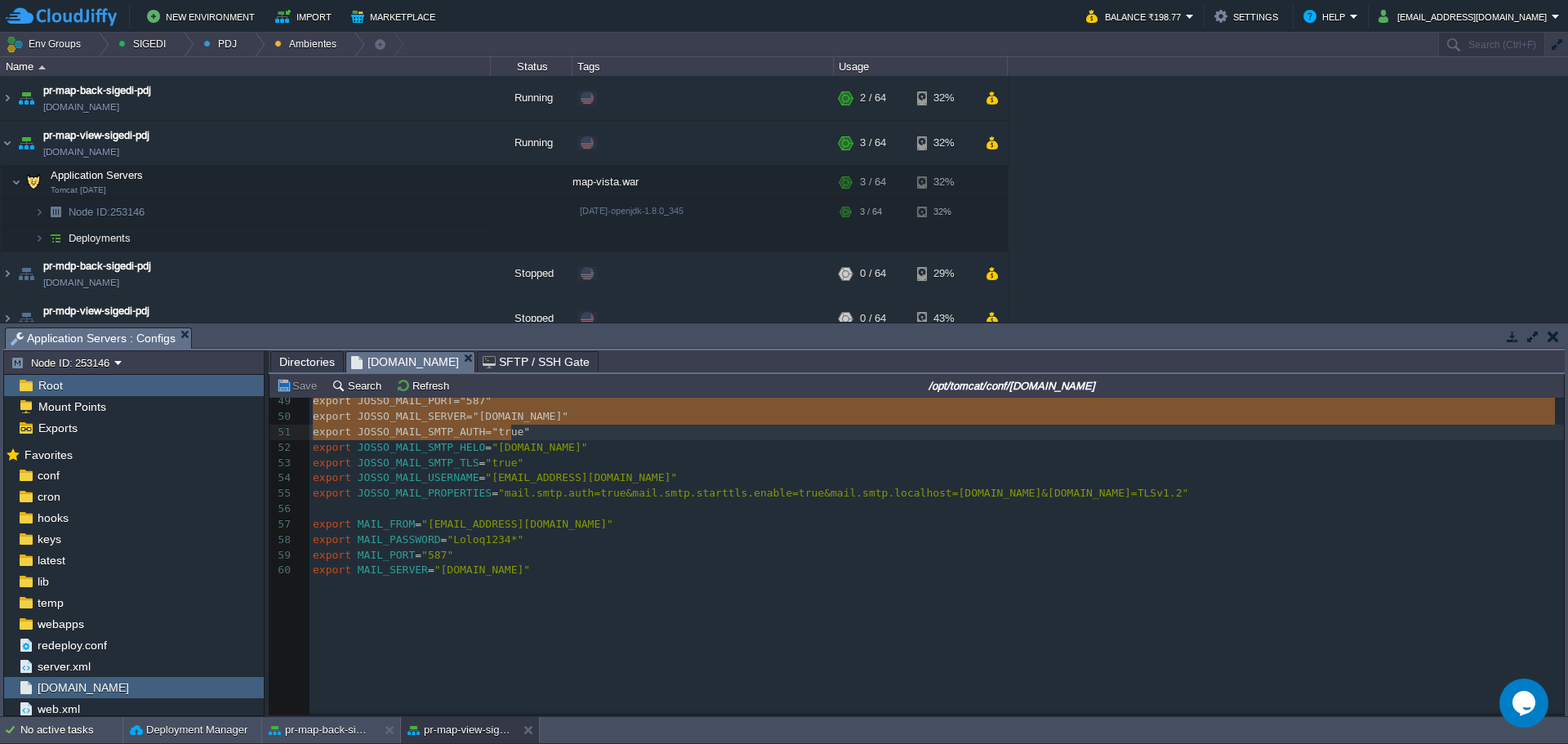
scroll to position [782, 0]
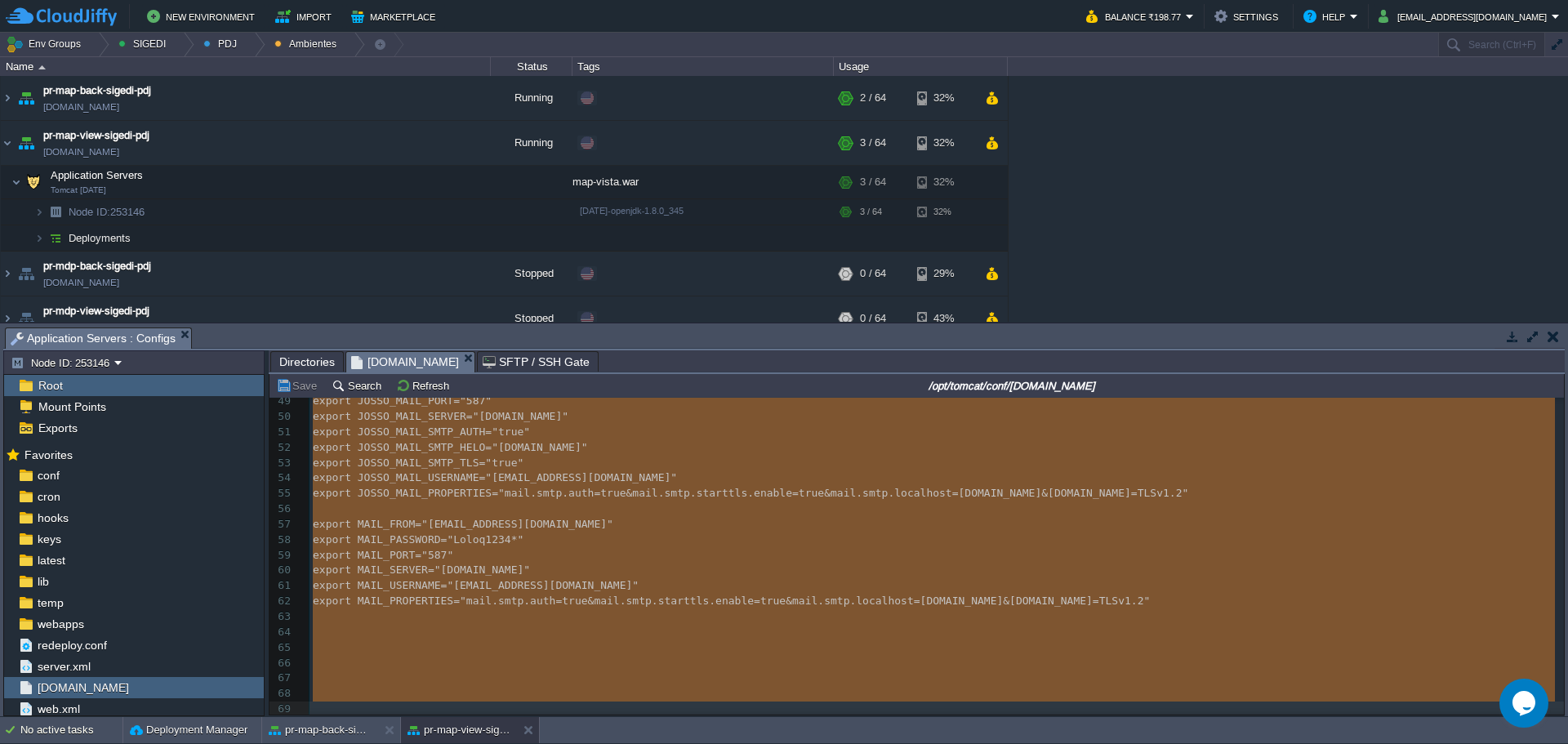
drag, startPoint x: 314, startPoint y: 567, endPoint x: 586, endPoint y: 779, distance: 344.4
type textarea "-"
click at [451, 92] on button "button" at bounding box center [450, 98] width 15 height 15
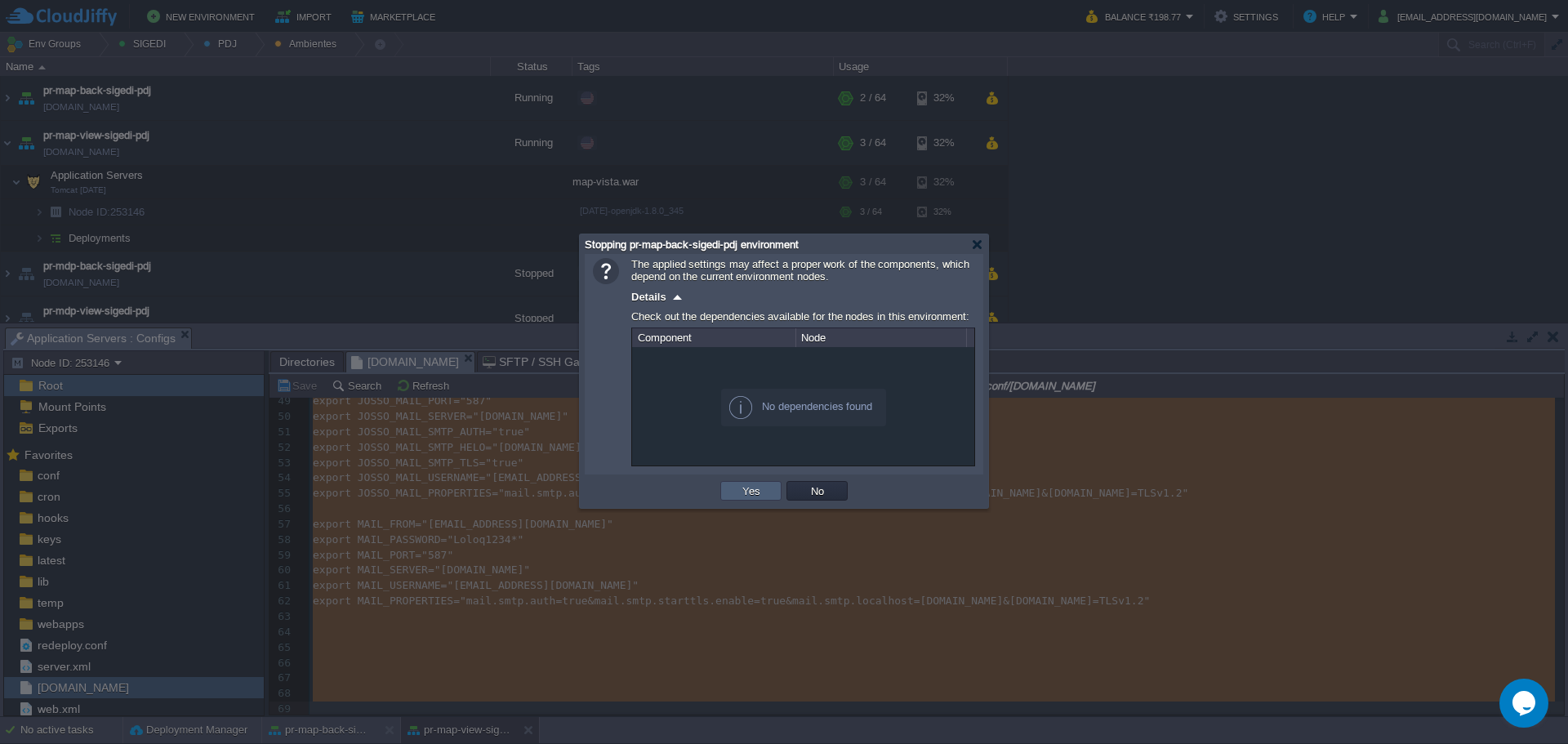
drag, startPoint x: 772, startPoint y: 491, endPoint x: 559, endPoint y: 398, distance: 231.9
click at [771, 492] on td "Yes" at bounding box center [750, 491] width 61 height 20
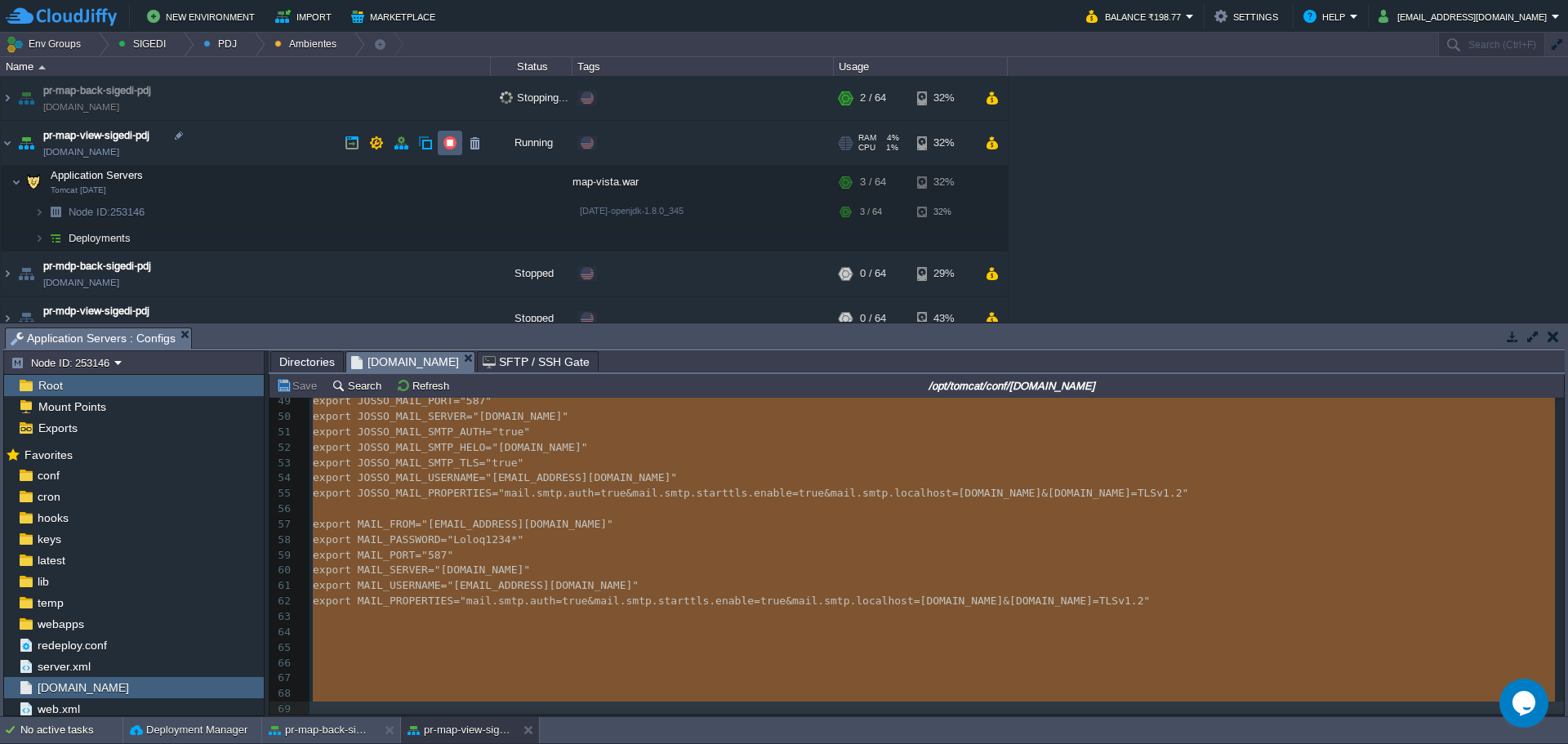
click at [450, 146] on button "button" at bounding box center [450, 143] width 15 height 15
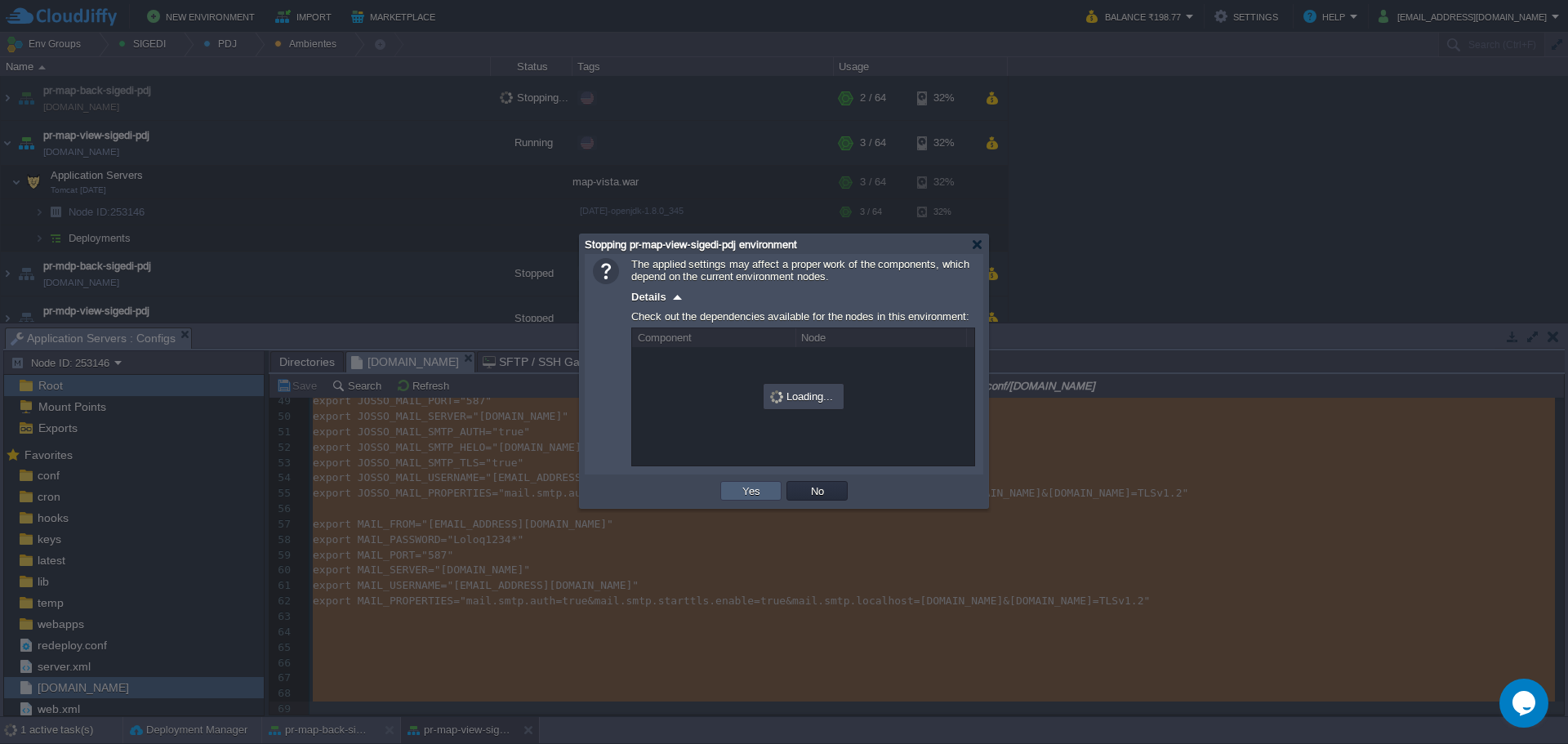
click at [732, 487] on td "Yes" at bounding box center [750, 491] width 61 height 20
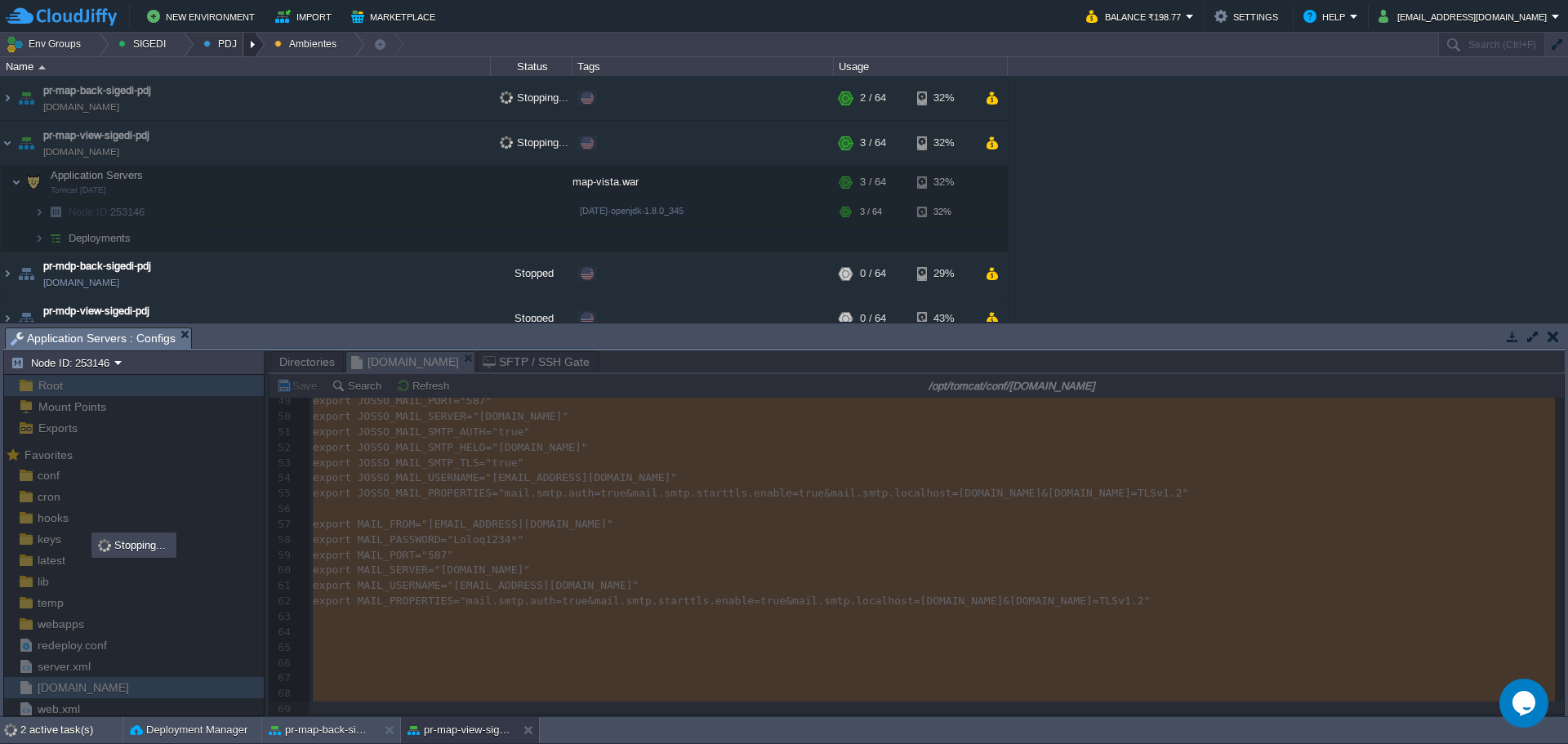
click at [245, 44] on div at bounding box center [254, 45] width 22 height 24
click at [255, 92] on span "Principales" at bounding box center [242, 88] width 52 height 12
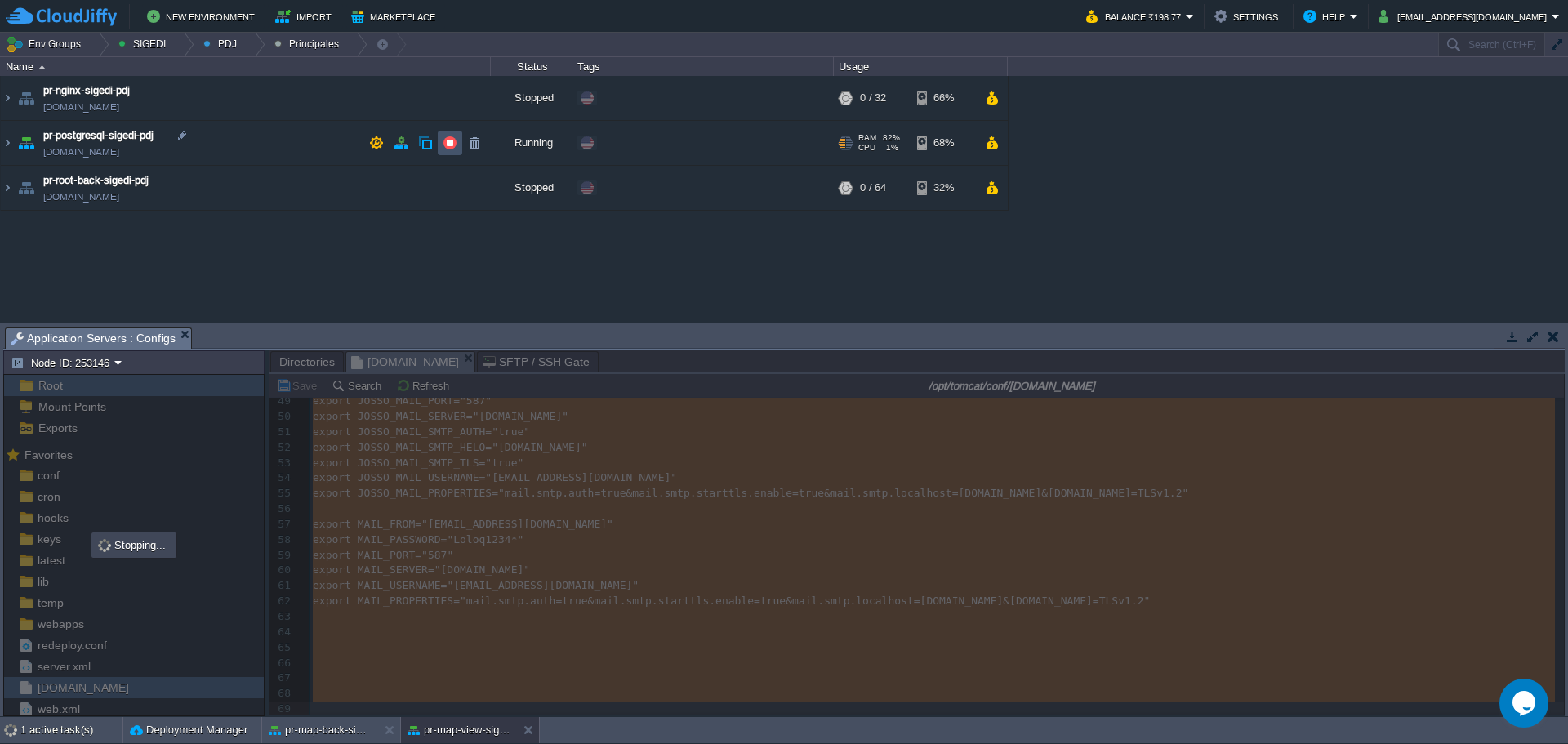
click at [452, 145] on button "button" at bounding box center [450, 143] width 15 height 15
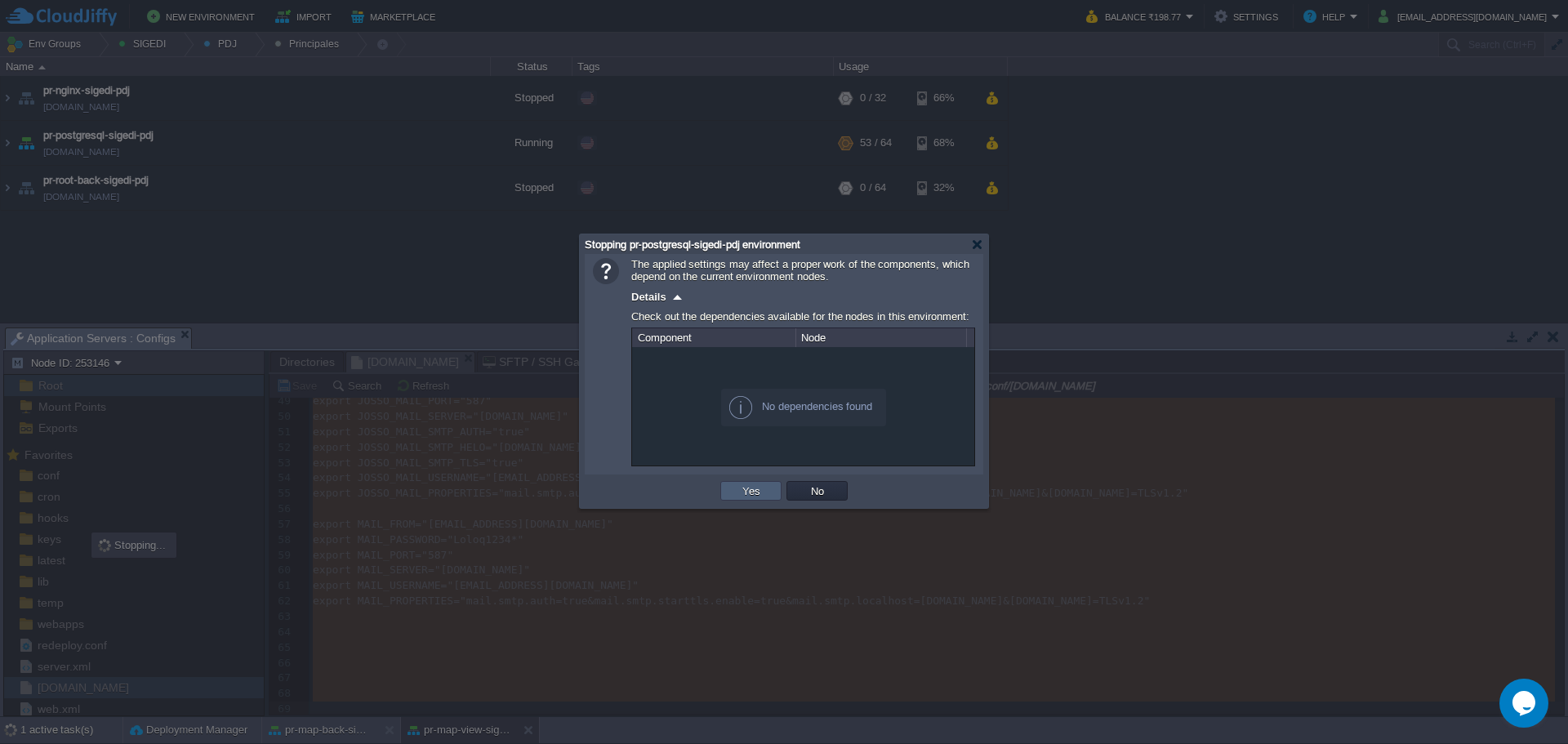
click at [758, 484] on td "Yes" at bounding box center [750, 491] width 61 height 20
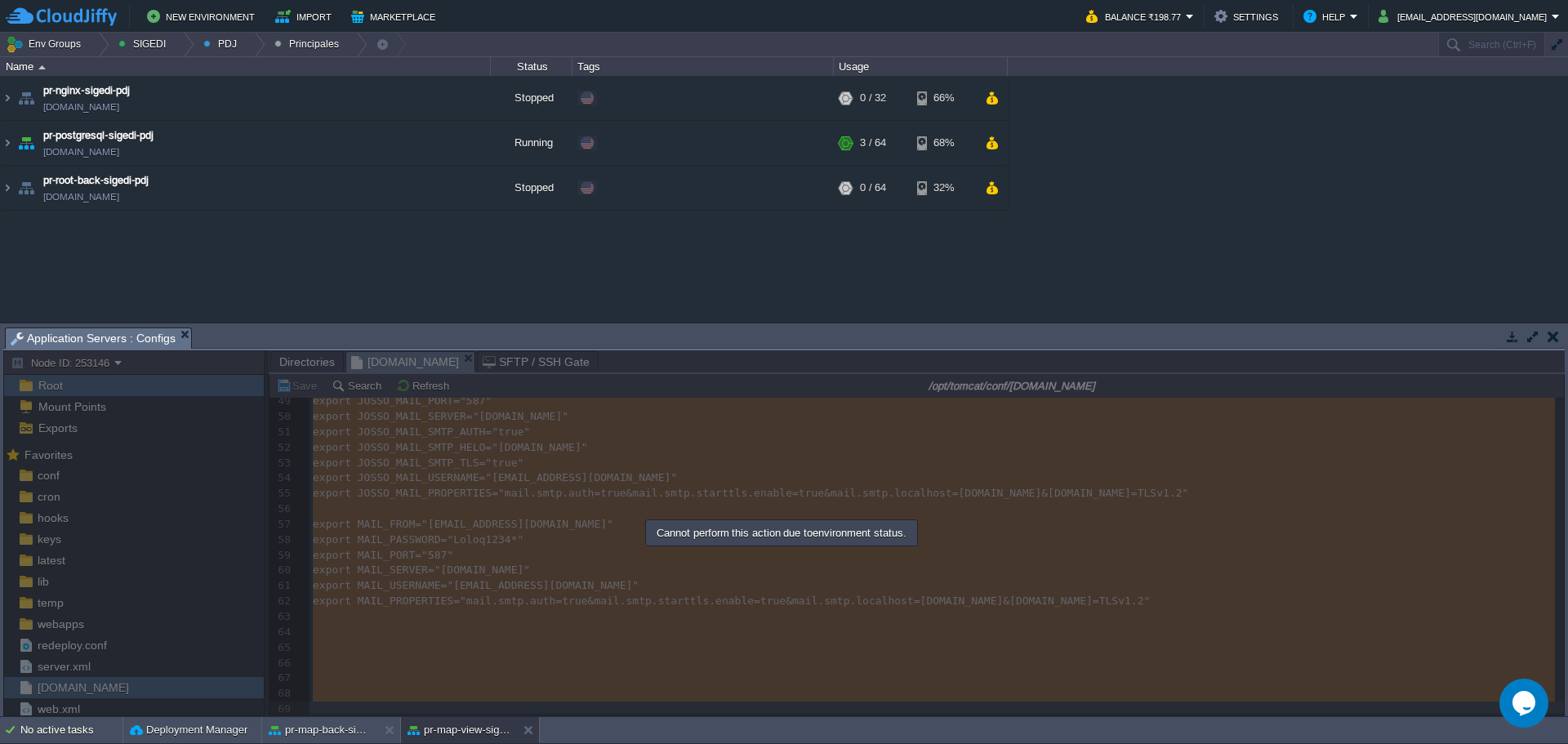
drag, startPoint x: 615, startPoint y: 393, endPoint x: 629, endPoint y: 379, distance: 19.6
click at [615, 393] on div at bounding box center [784, 533] width 1562 height 366
